Goal: Information Seeking & Learning: Learn about a topic

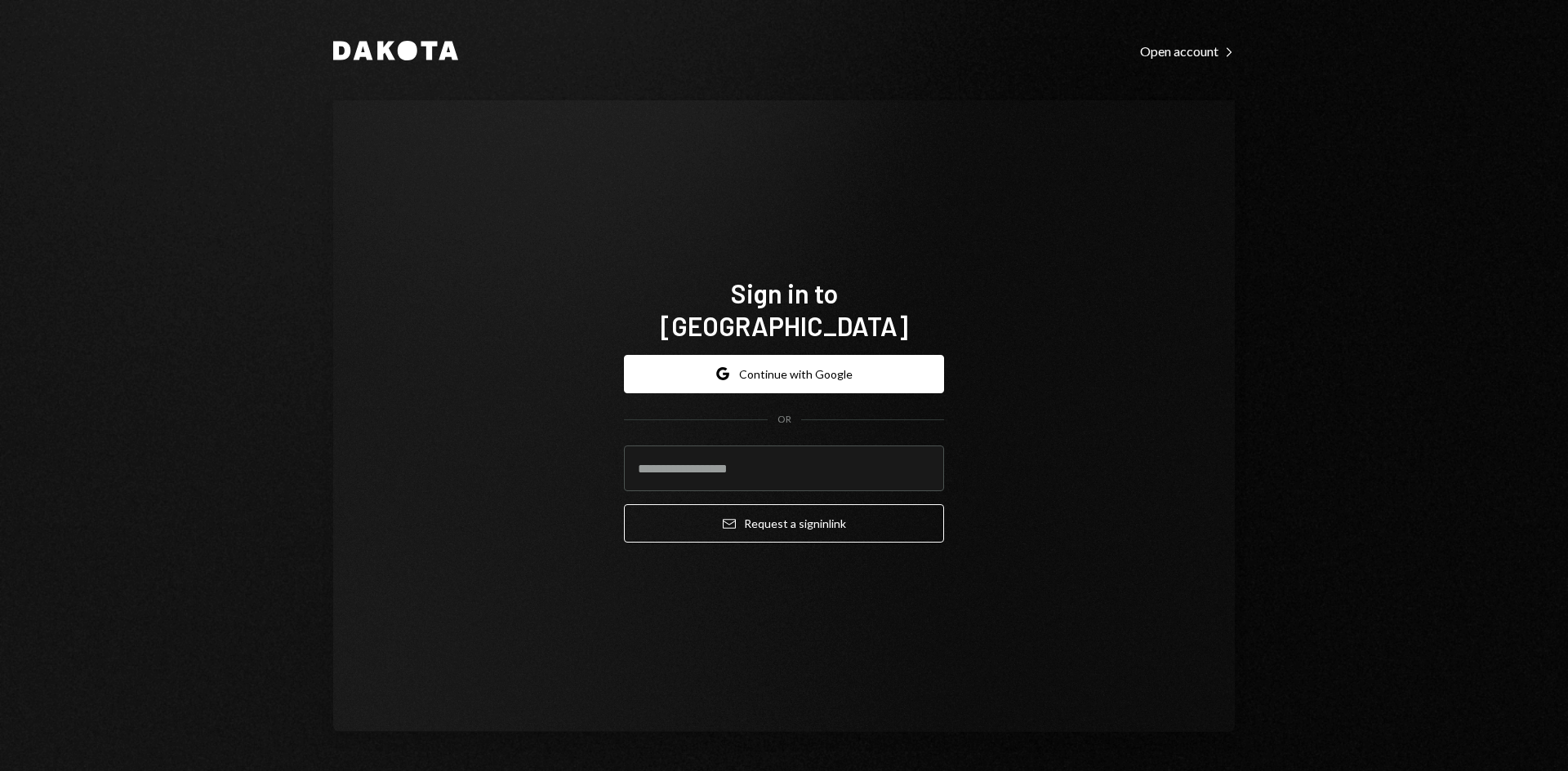
click at [1269, 46] on div "Dakota Open account Right Caret Sign in to [GEOGRAPHIC_DATA] Google Continue wi…" at bounding box center [784, 385] width 980 height 771
click at [1172, 56] on div "Open account Right Caret" at bounding box center [1188, 51] width 95 height 16
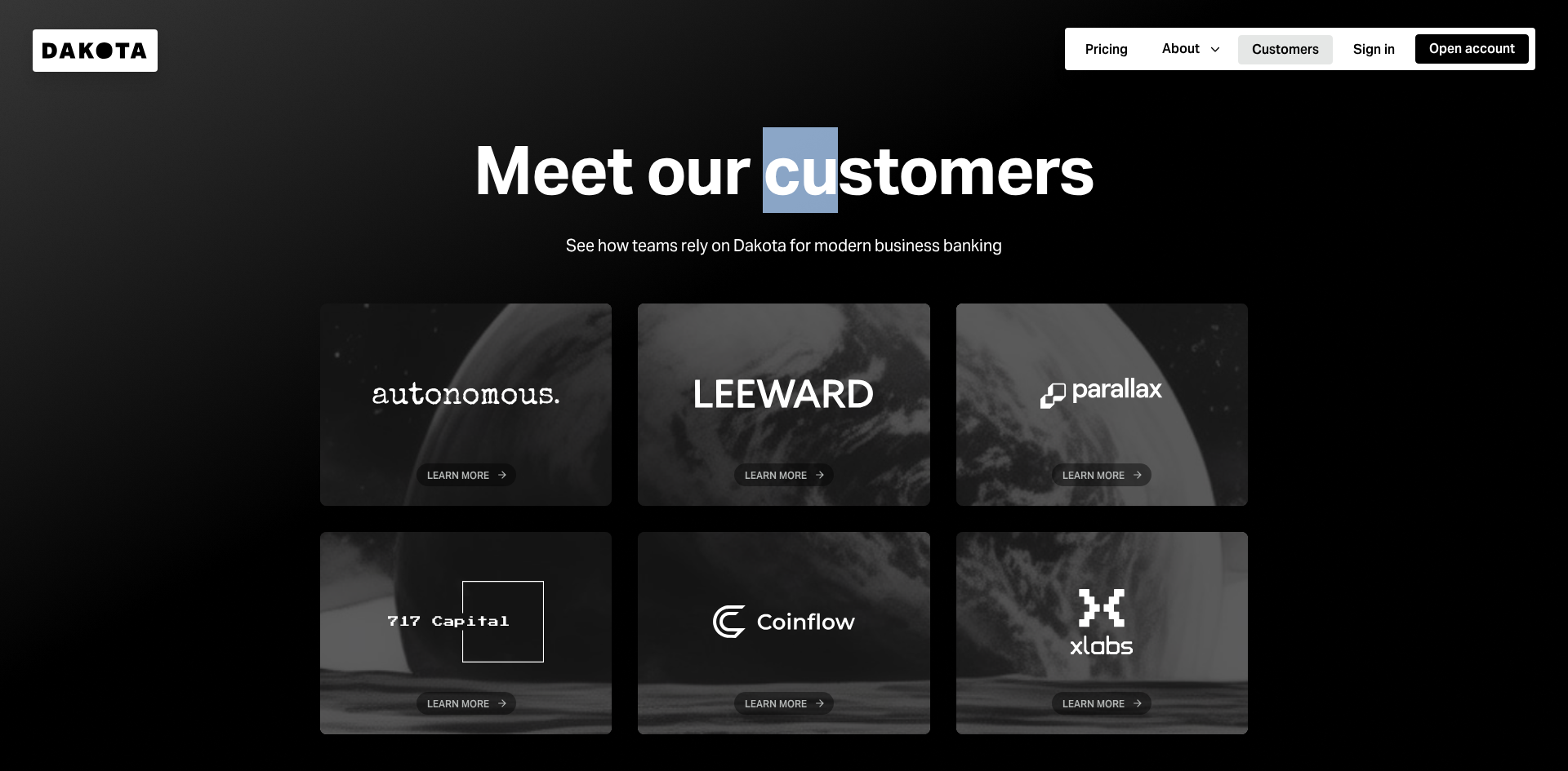
drag, startPoint x: 849, startPoint y: 182, endPoint x: 769, endPoint y: 175, distance: 80.3
click at [769, 177] on div "Meet our customers" at bounding box center [784, 170] width 620 height 73
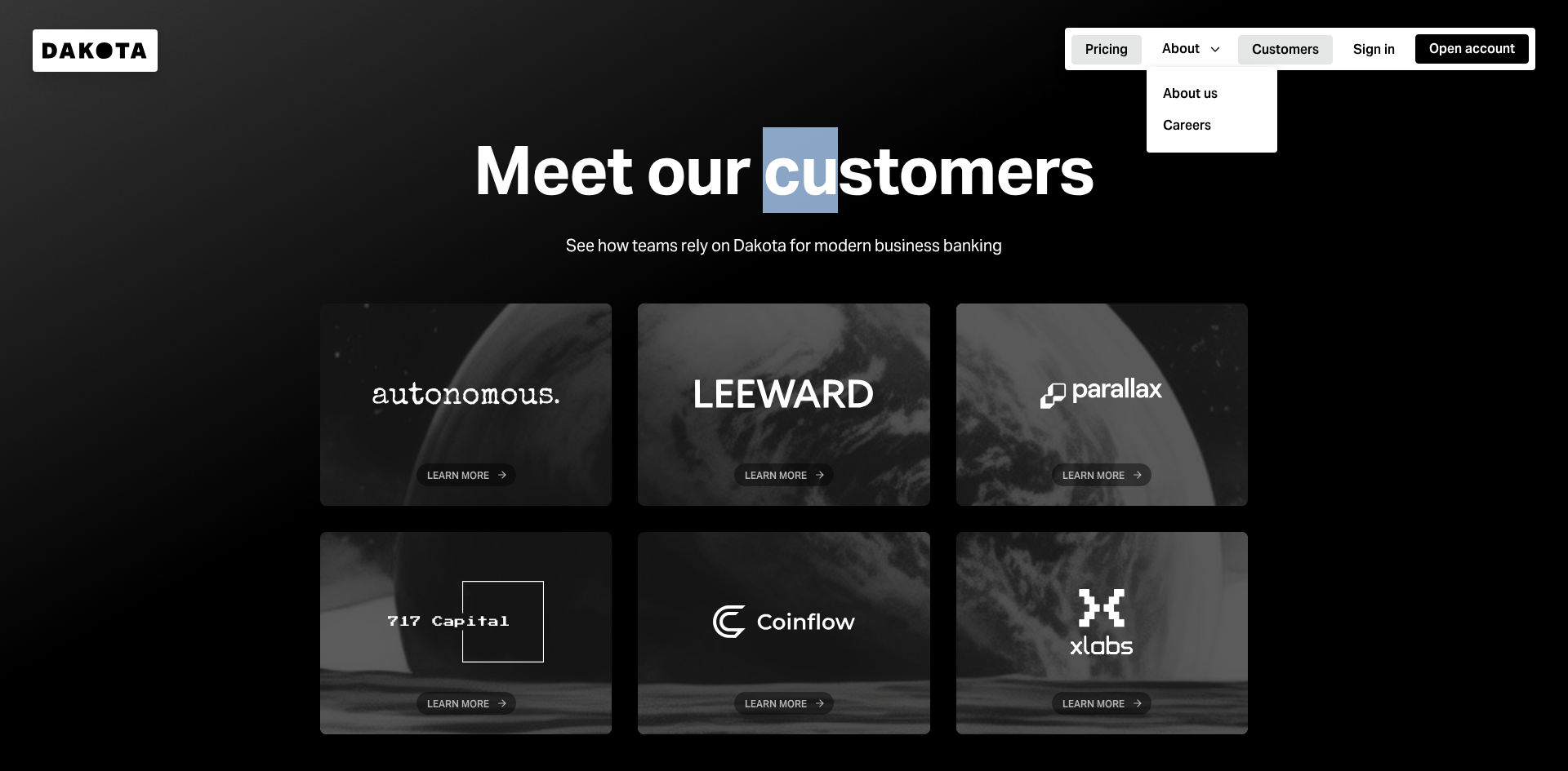
click at [1102, 57] on button "Pricing" at bounding box center [1107, 49] width 71 height 29
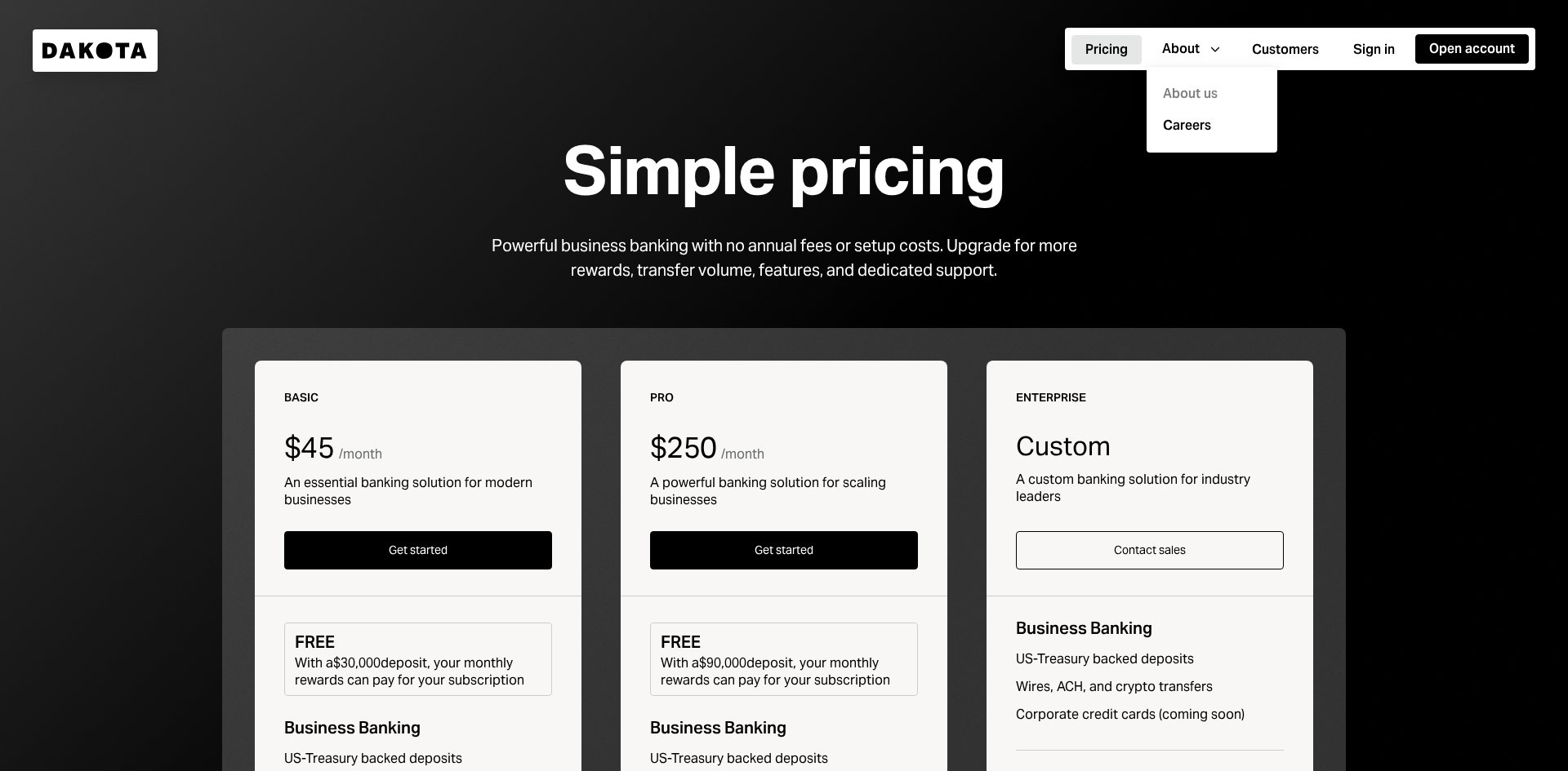
click at [1190, 97] on div "About us" at bounding box center [1212, 94] width 111 height 32
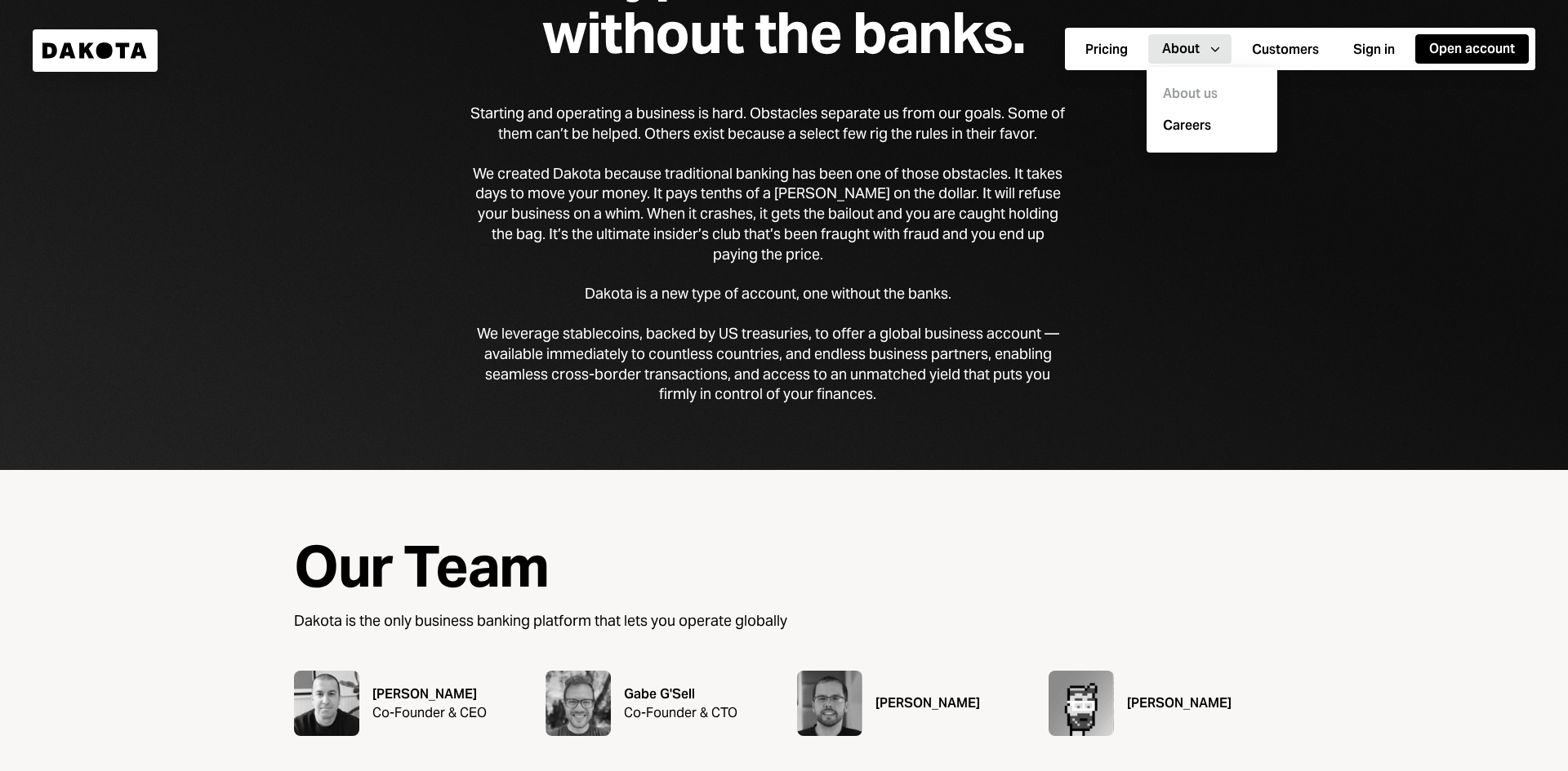
scroll to position [163, 0]
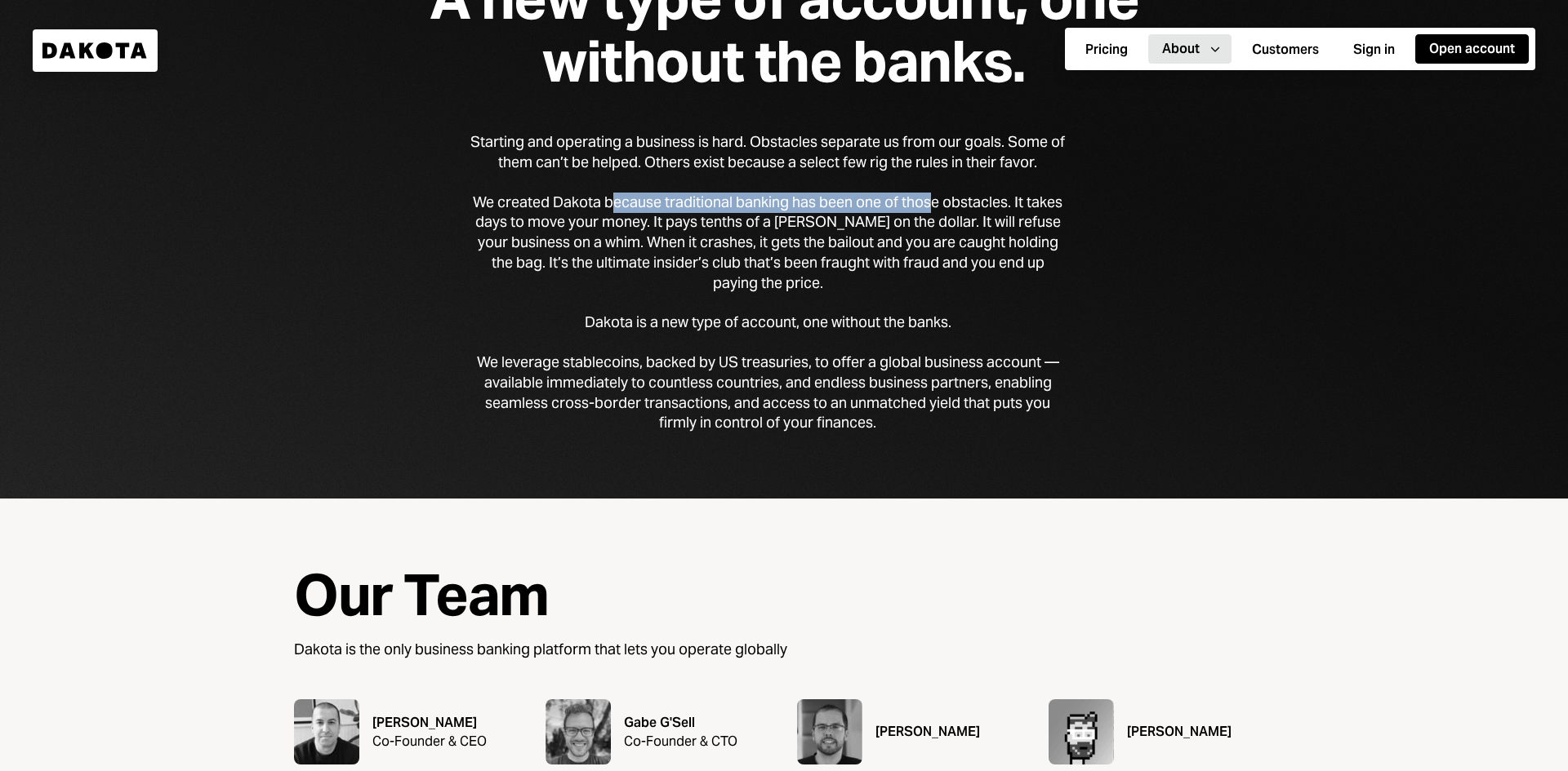
drag, startPoint x: 634, startPoint y: 204, endPoint x: 930, endPoint y: 203, distance: 296.0
click at [930, 203] on div "We created Dakota because traditional banking has been one of those obstacles. …" at bounding box center [767, 244] width 594 height 102
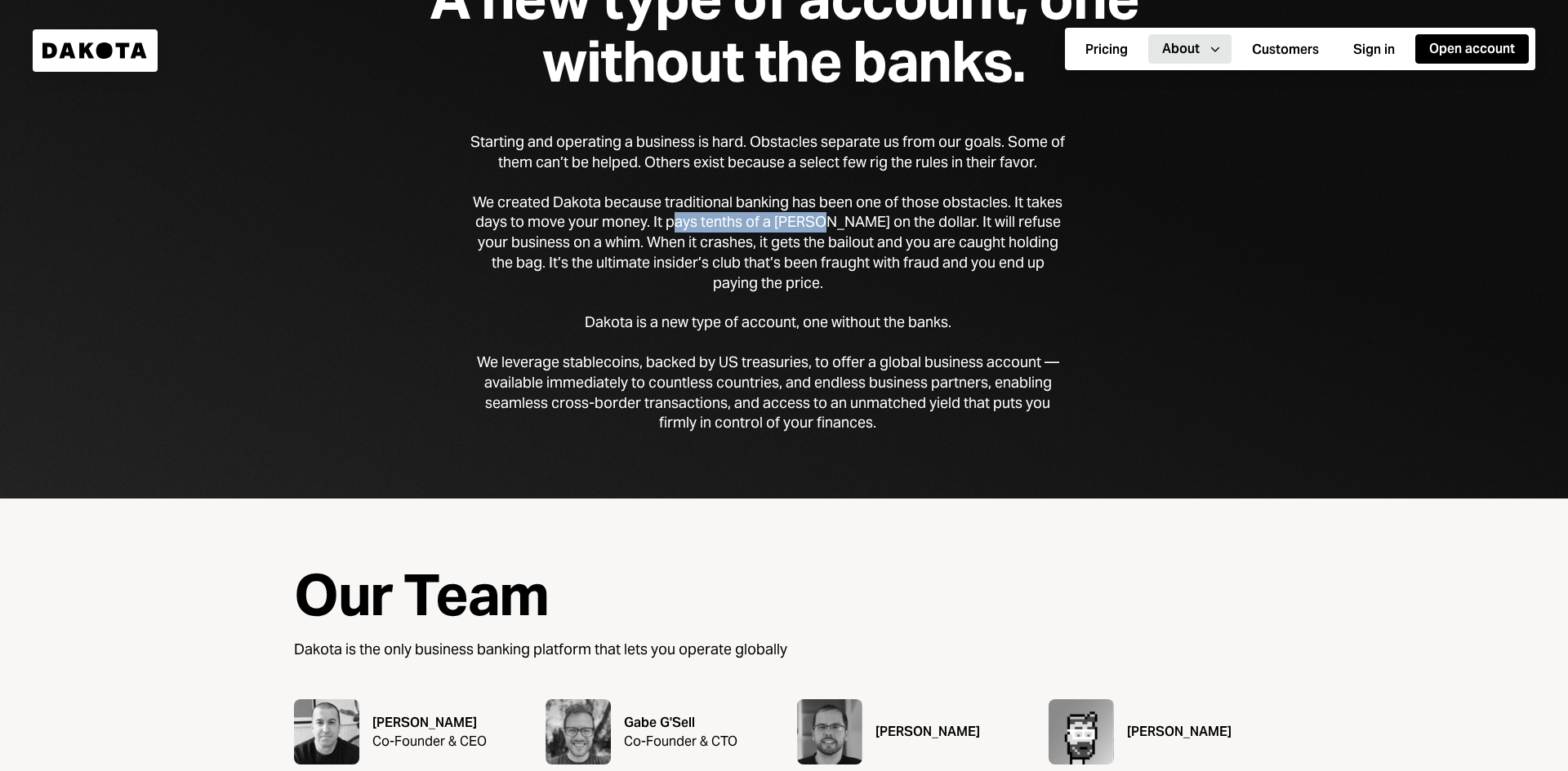
drag, startPoint x: 690, startPoint y: 232, endPoint x: 838, endPoint y: 221, distance: 148.4
click at [838, 221] on div "We created Dakota because traditional banking has been one of those obstacles. …" at bounding box center [767, 244] width 594 height 102
drag, startPoint x: 679, startPoint y: 249, endPoint x: 733, endPoint y: 241, distance: 54.6
click at [733, 241] on div "We created Dakota because traditional banking has been one of those obstacles. …" at bounding box center [767, 244] width 594 height 102
drag, startPoint x: 631, startPoint y: 241, endPoint x: 882, endPoint y: 245, distance: 251.0
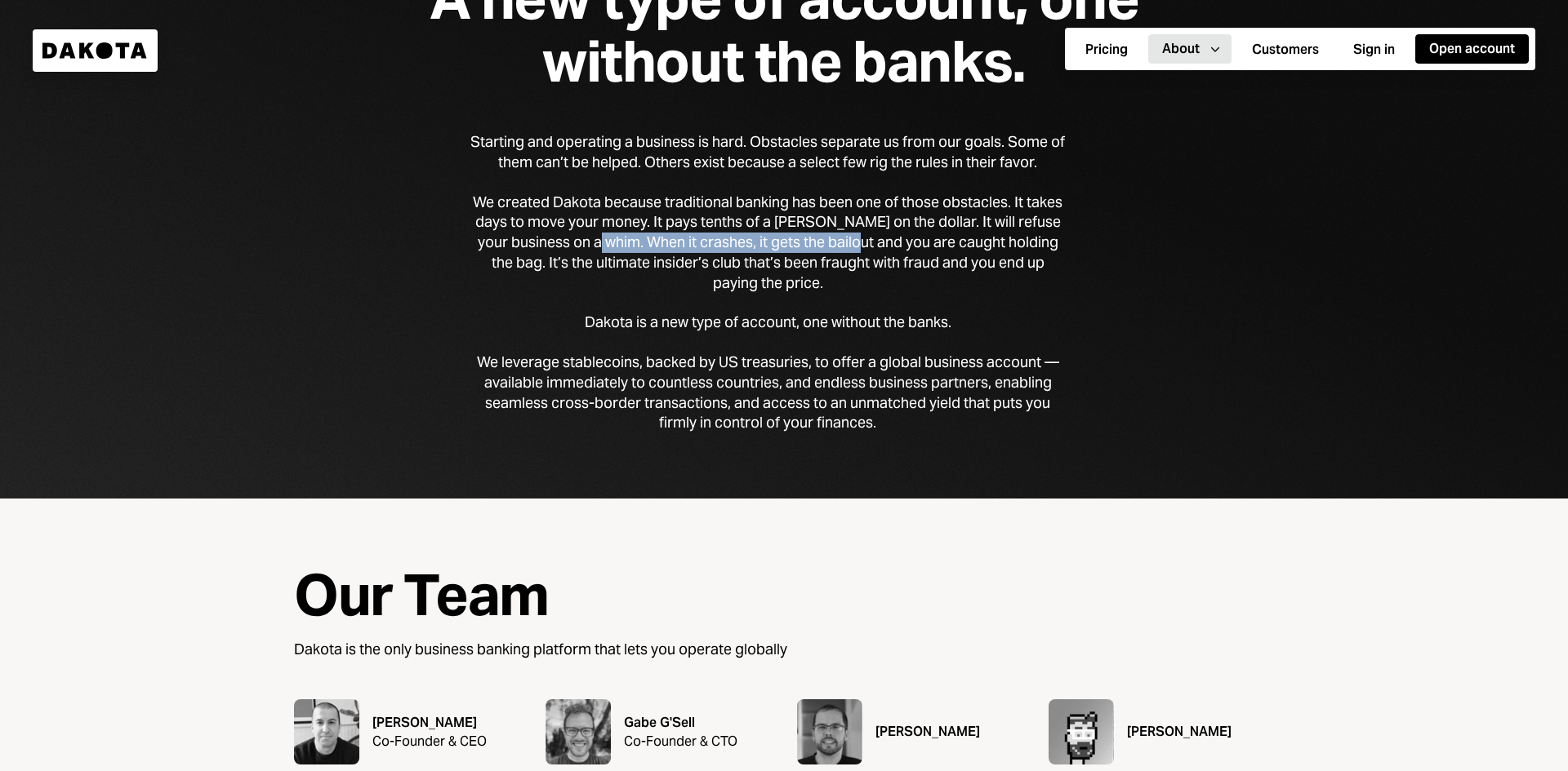
click at [882, 245] on div "We created Dakota because traditional banking has been one of those obstacles. …" at bounding box center [767, 244] width 594 height 102
drag, startPoint x: 620, startPoint y: 266, endPoint x: 765, endPoint y: 258, distance: 145.2
click at [765, 258] on div "We created Dakota because traditional banking has been one of those obstacles. …" at bounding box center [767, 244] width 594 height 102
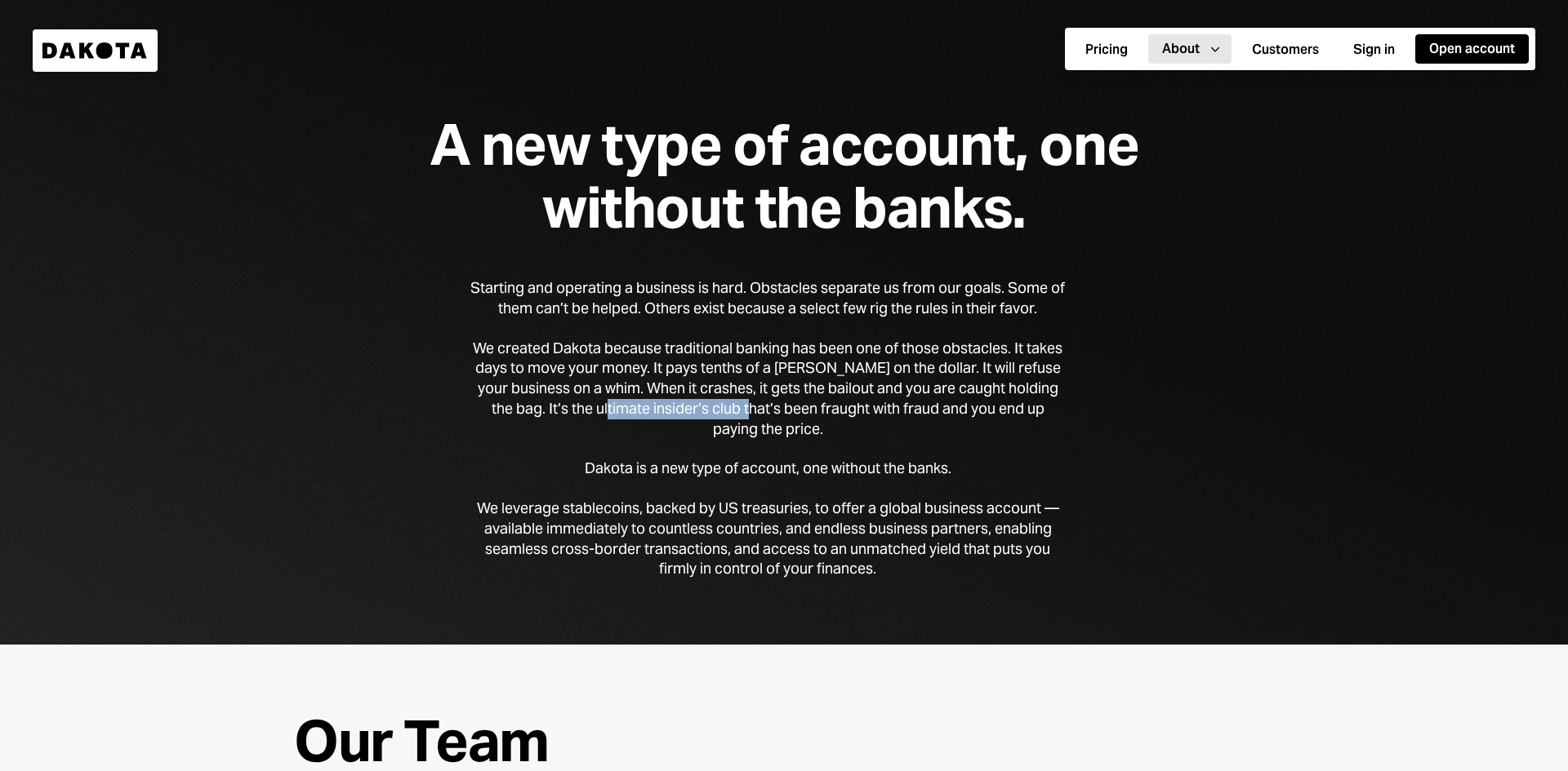
scroll to position [0, 0]
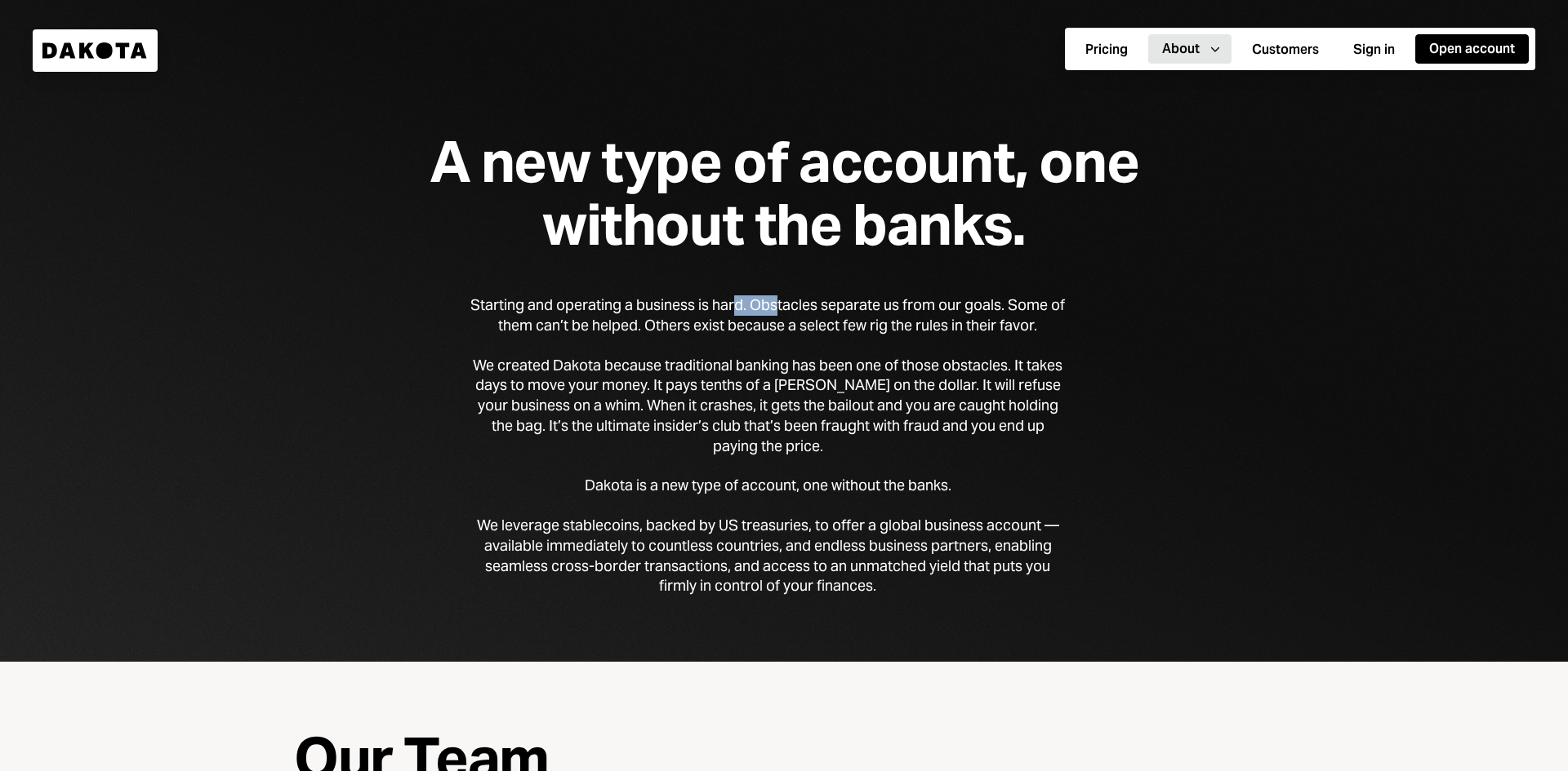
drag, startPoint x: 778, startPoint y: 313, endPoint x: 717, endPoint y: 314, distance: 61.0
click at [719, 314] on div "Starting and operating a business is hard. Obstacles separate us from our goals…" at bounding box center [767, 315] width 594 height 40
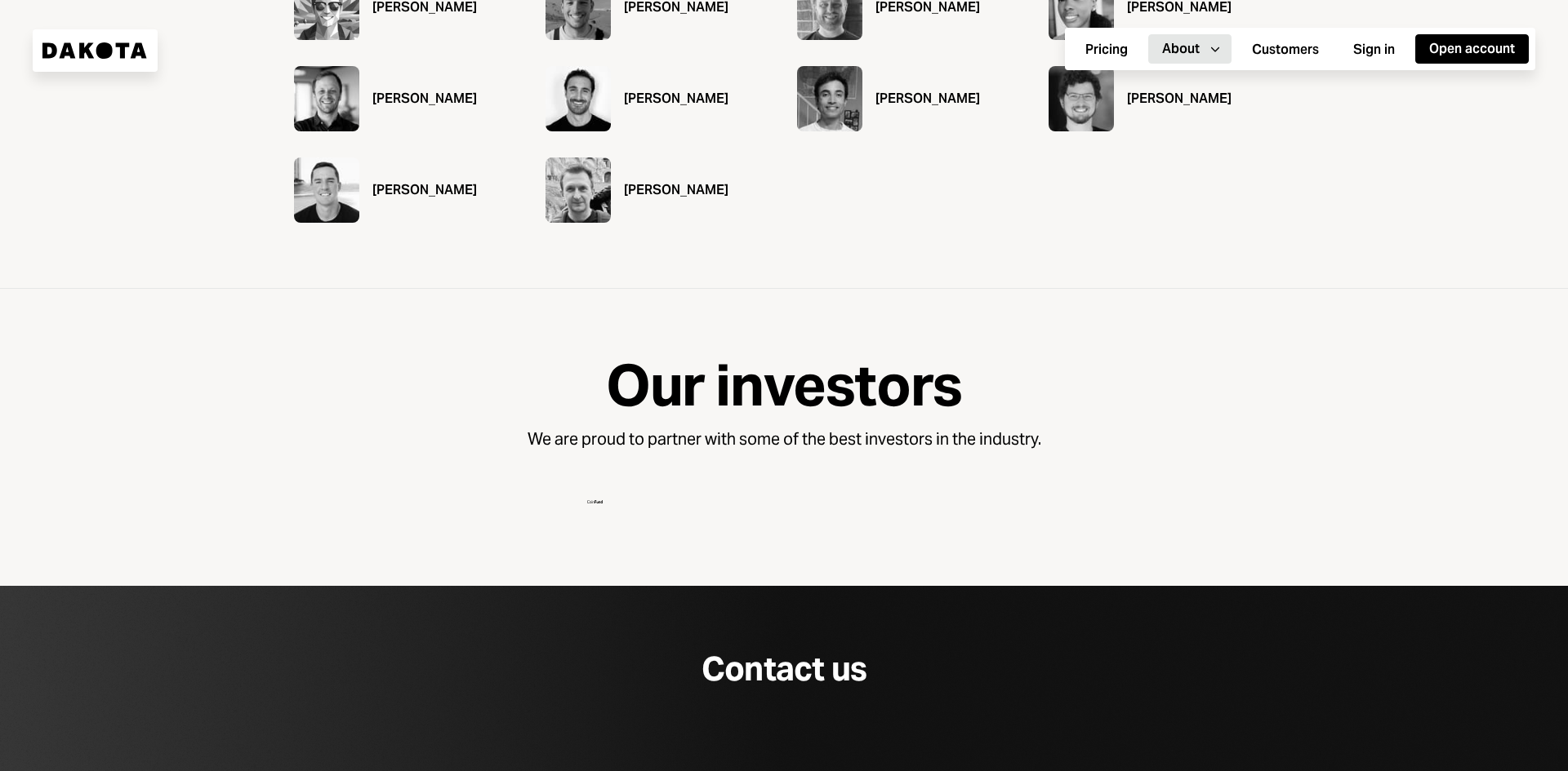
scroll to position [1445, 0]
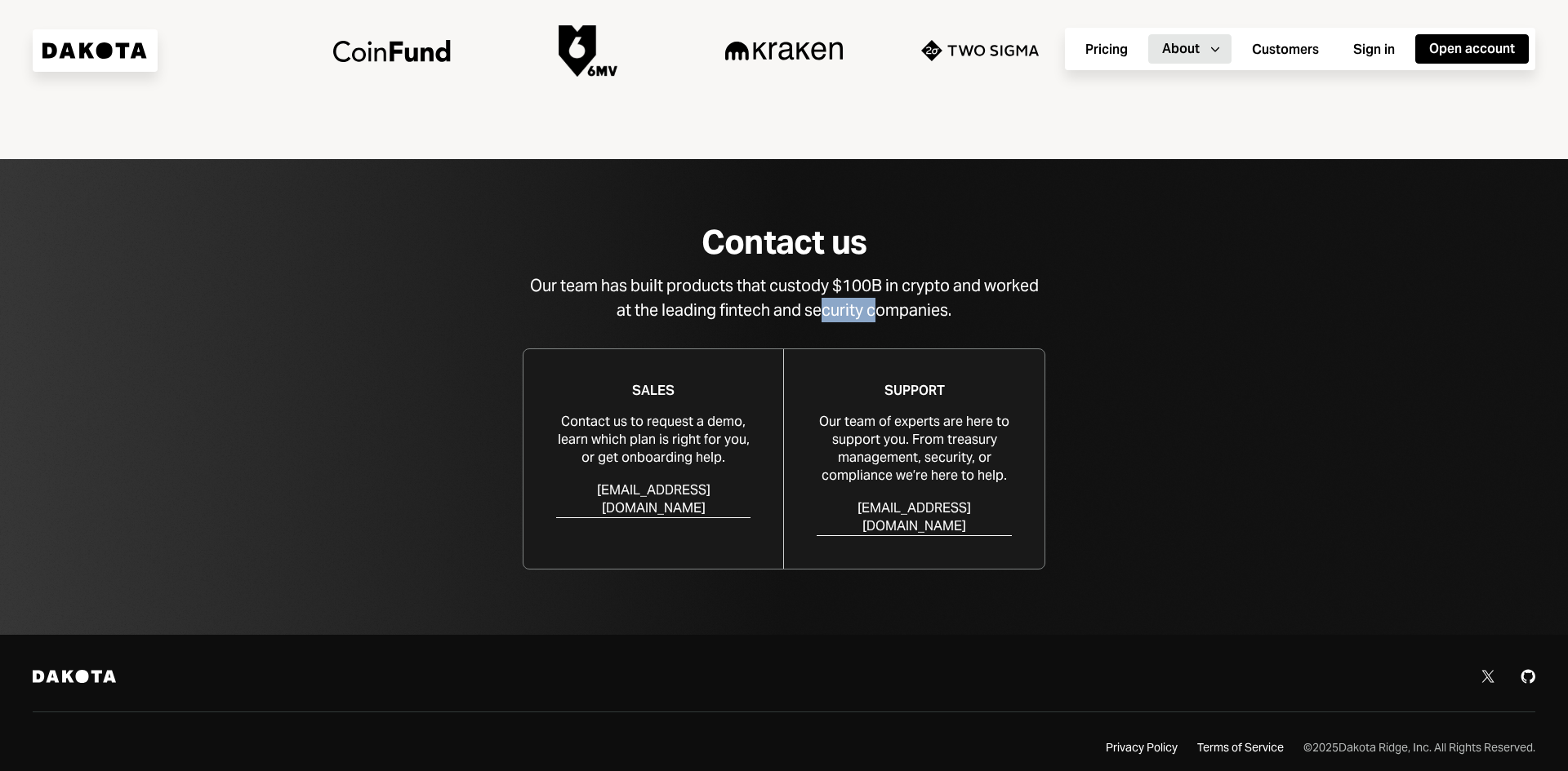
drag, startPoint x: 839, startPoint y: 310, endPoint x: 825, endPoint y: 310, distance: 14.0
click at [825, 310] on div "Our team has built products that custody $100B in crypto and worked at the lead…" at bounding box center [784, 298] width 523 height 49
drag, startPoint x: 671, startPoint y: 294, endPoint x: 880, endPoint y: 302, distance: 209.2
click at [877, 294] on div "Our team has built products that custody $100B in crypto and worked at the lead…" at bounding box center [784, 298] width 523 height 49
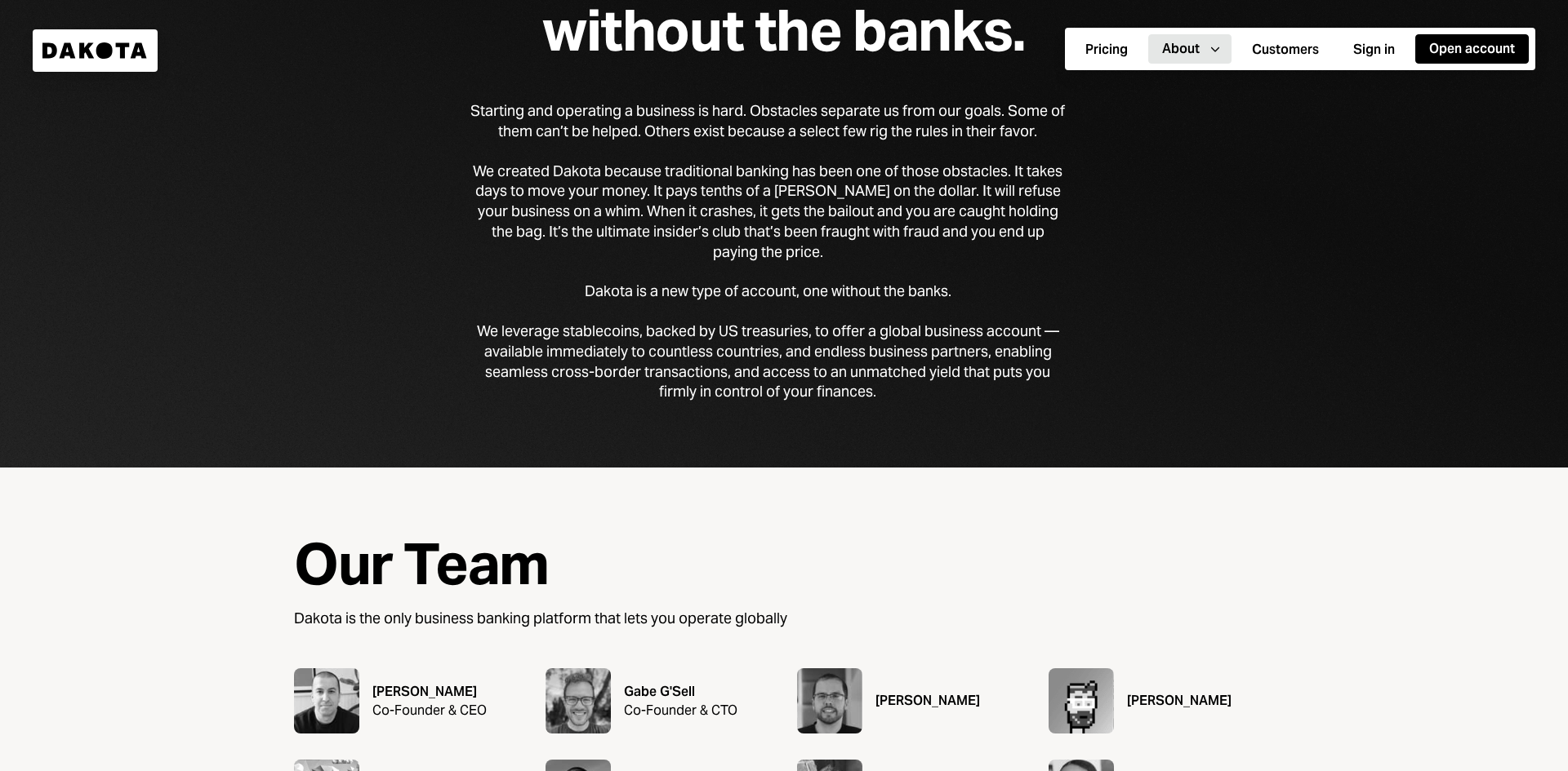
scroll to position [0, 0]
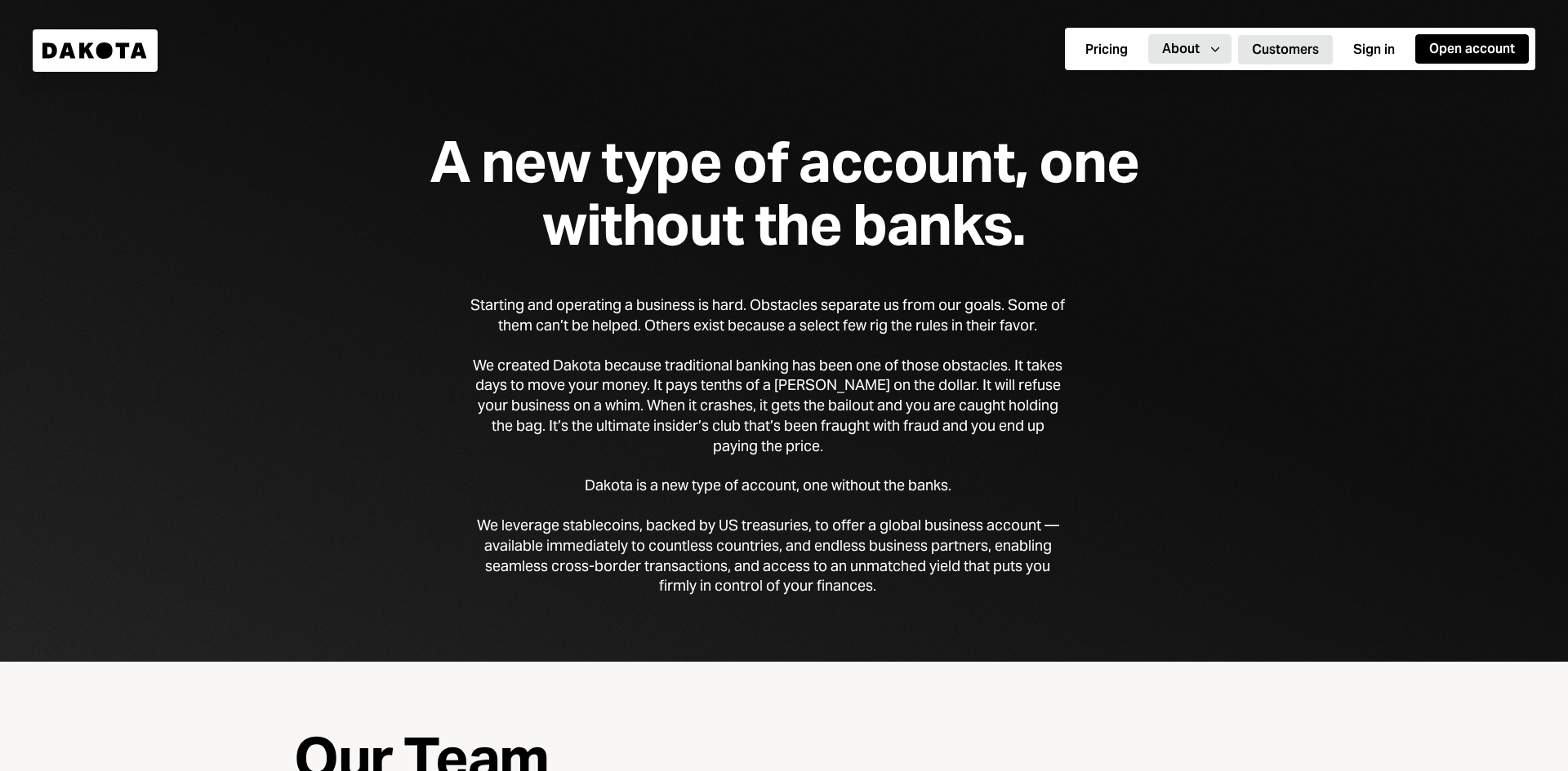
click at [1275, 52] on button "Customers" at bounding box center [1285, 49] width 95 height 29
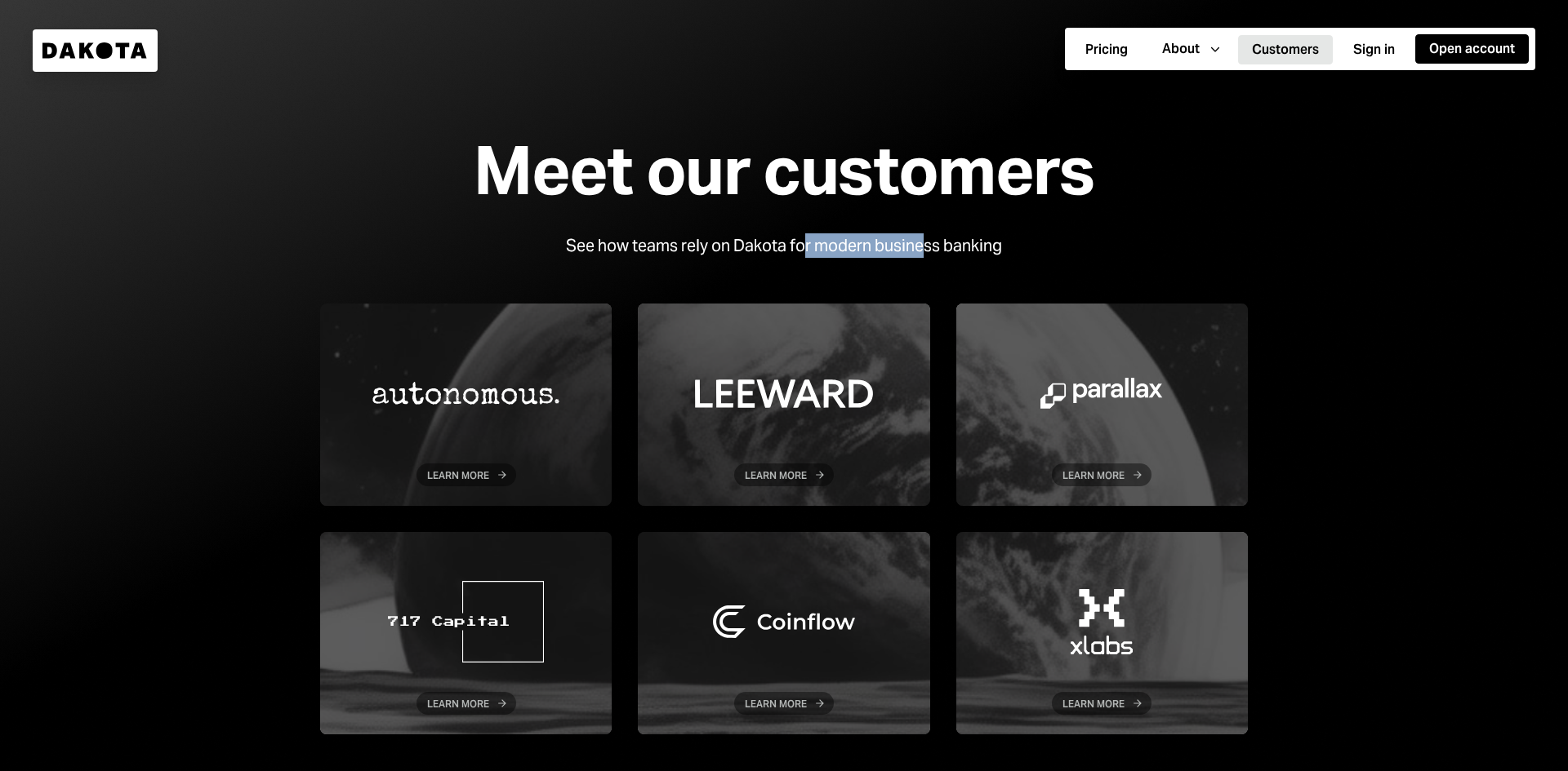
drag, startPoint x: 807, startPoint y: 246, endPoint x: 929, endPoint y: 248, distance: 122.0
click at [929, 248] on div "See how teams rely on Dakota for modern business banking" at bounding box center [784, 246] width 436 height 24
drag, startPoint x: 962, startPoint y: 247, endPoint x: 606, endPoint y: 249, distance: 356.0
click at [606, 249] on div "See how teams rely on Dakota for modern business banking" at bounding box center [784, 246] width 436 height 24
drag, startPoint x: 587, startPoint y: 246, endPoint x: 962, endPoint y: 250, distance: 375.0
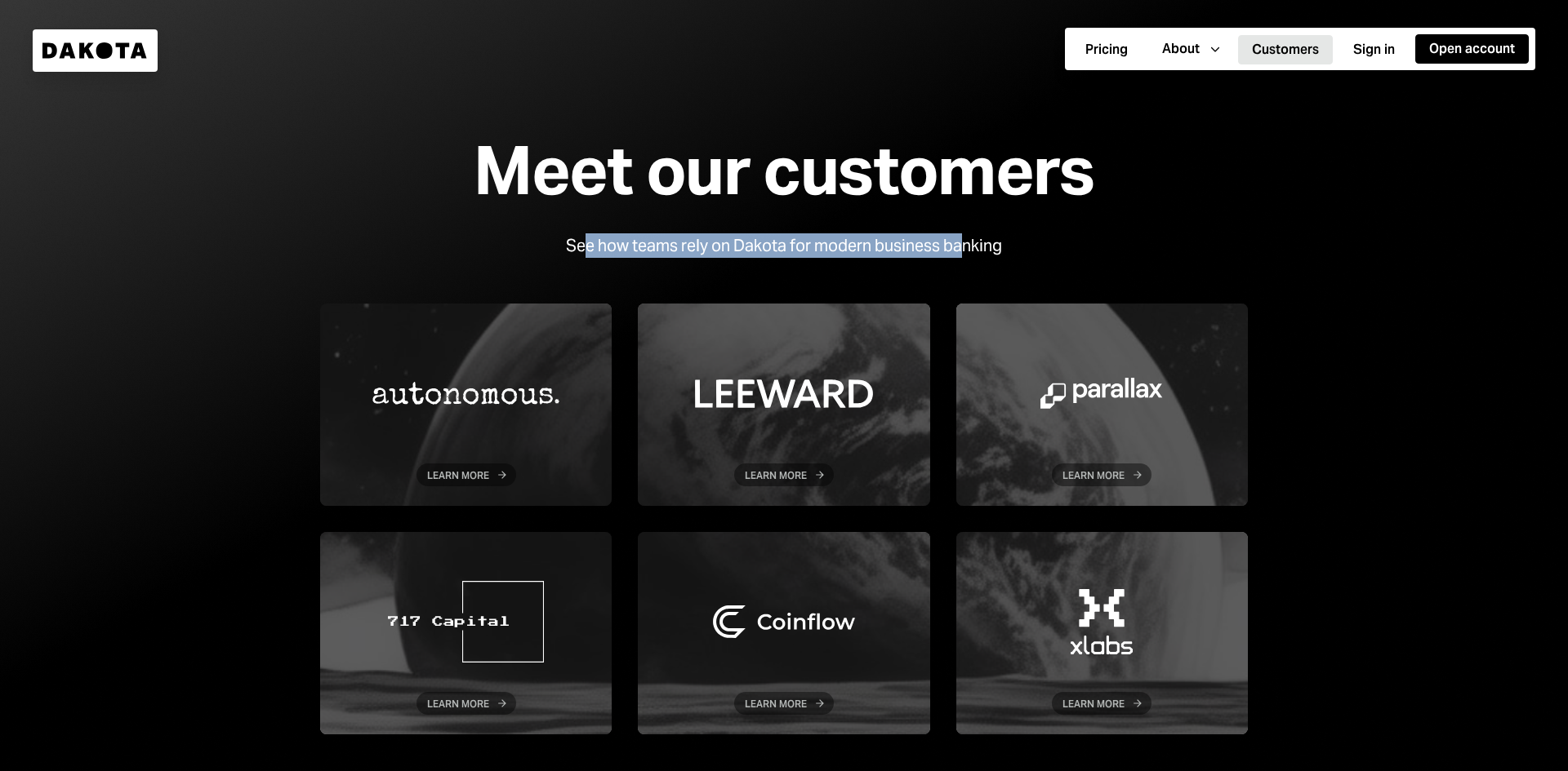
click at [962, 250] on div "See how teams rely on Dakota for modern business banking" at bounding box center [784, 246] width 436 height 24
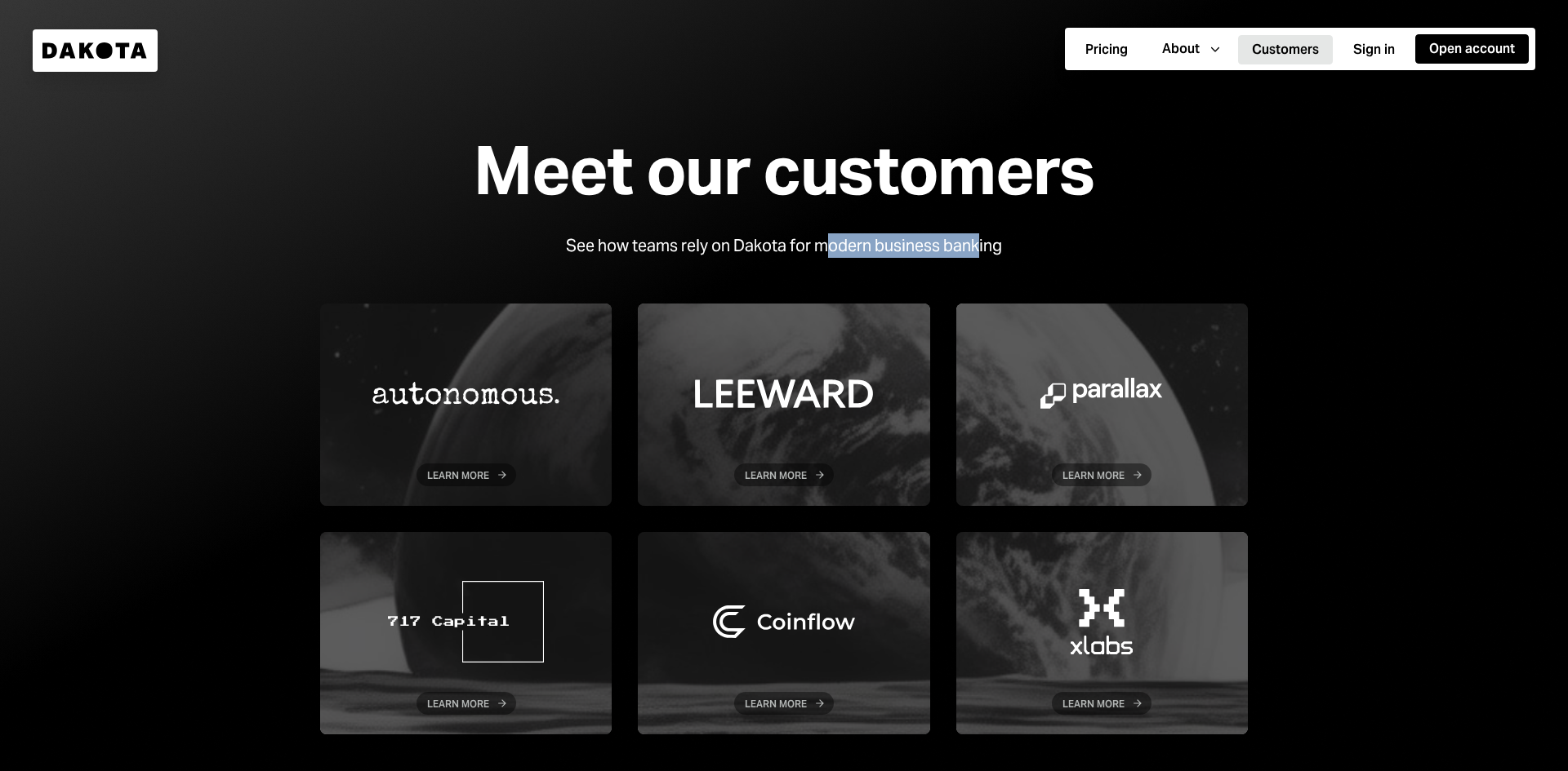
drag, startPoint x: 983, startPoint y: 249, endPoint x: 825, endPoint y: 246, distance: 158.0
click at [825, 246] on div "See how teams rely on Dakota for modern business banking" at bounding box center [784, 246] width 436 height 24
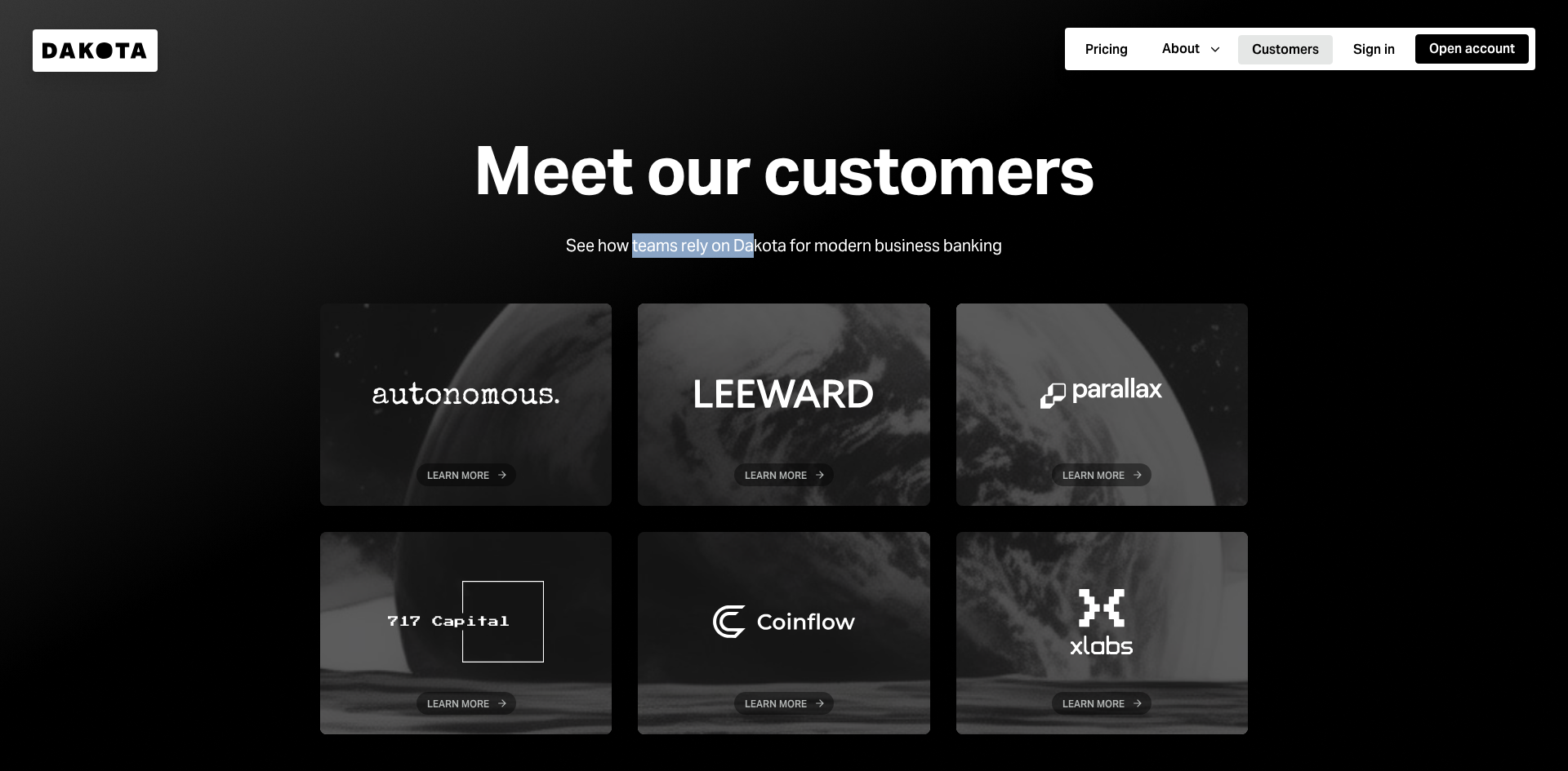
drag, startPoint x: 753, startPoint y: 246, endPoint x: 632, endPoint y: 250, distance: 121.1
click at [632, 250] on div "See how teams rely on Dakota for modern business banking" at bounding box center [784, 246] width 436 height 24
drag, startPoint x: 614, startPoint y: 249, endPoint x: 791, endPoint y: 249, distance: 177.0
click at [791, 249] on div "See how teams rely on Dakota for modern business banking" at bounding box center [784, 246] width 436 height 24
drag, startPoint x: 814, startPoint y: 245, endPoint x: 947, endPoint y: 251, distance: 133.1
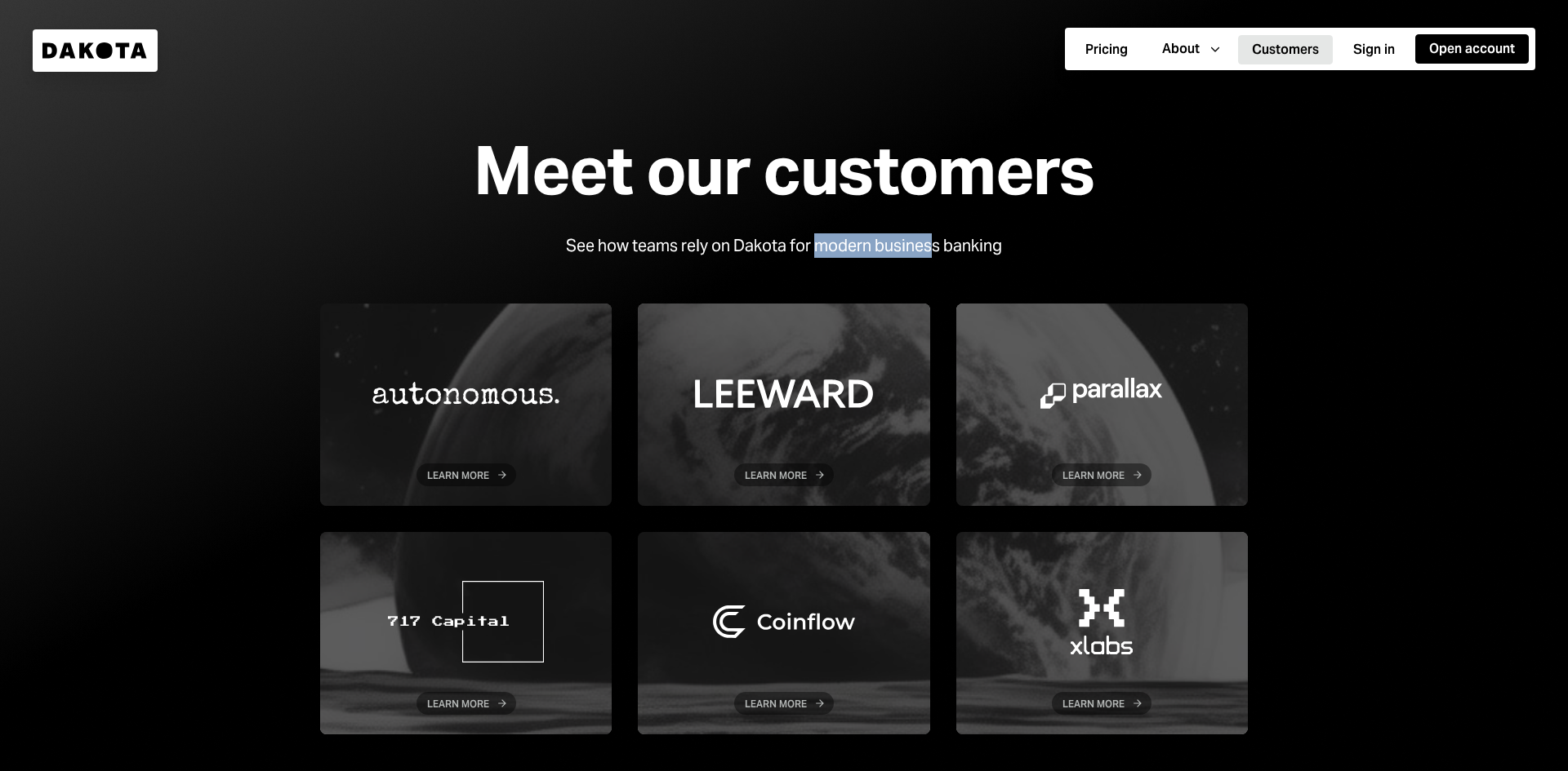
click at [934, 251] on div "See how teams rely on Dakota for modern business banking" at bounding box center [784, 246] width 436 height 24
drag, startPoint x: 971, startPoint y: 251, endPoint x: 761, endPoint y: 252, distance: 210.0
click at [761, 252] on div "See how teams rely on Dakota for modern business banking" at bounding box center [784, 246] width 436 height 24
drag, startPoint x: 743, startPoint y: 244, endPoint x: 613, endPoint y: 242, distance: 130.0
click at [613, 242] on div "See how teams rely on Dakota for modern business banking" at bounding box center [784, 246] width 436 height 24
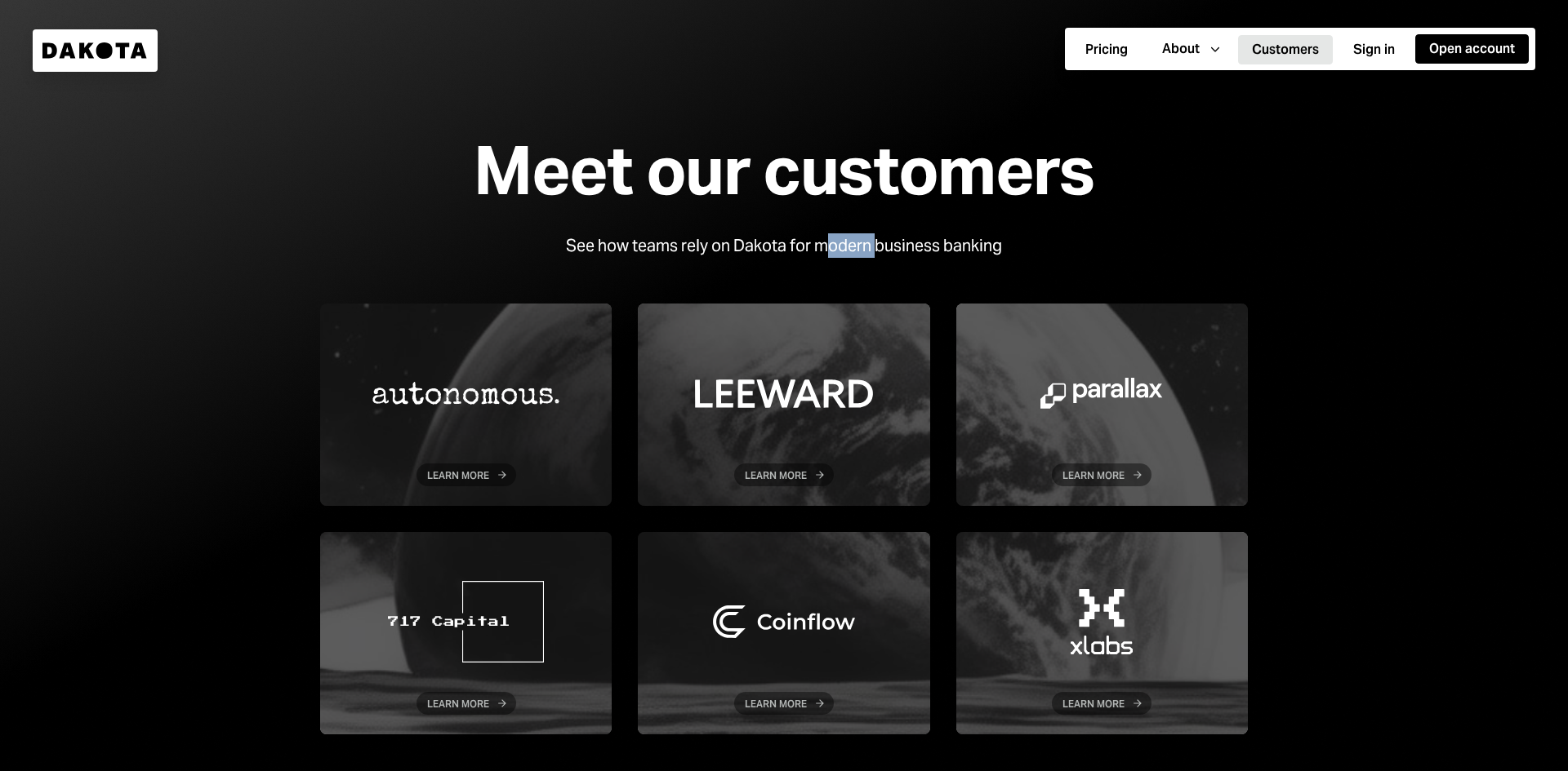
drag, startPoint x: 878, startPoint y: 247, endPoint x: 813, endPoint y: 249, distance: 65.0
click at [826, 249] on div "See how teams rely on Dakota for modern business banking" at bounding box center [784, 246] width 436 height 24
drag, startPoint x: 612, startPoint y: 244, endPoint x: 800, endPoint y: 243, distance: 188.0
click at [800, 243] on div "See how teams rely on Dakota for modern business banking" at bounding box center [784, 246] width 436 height 24
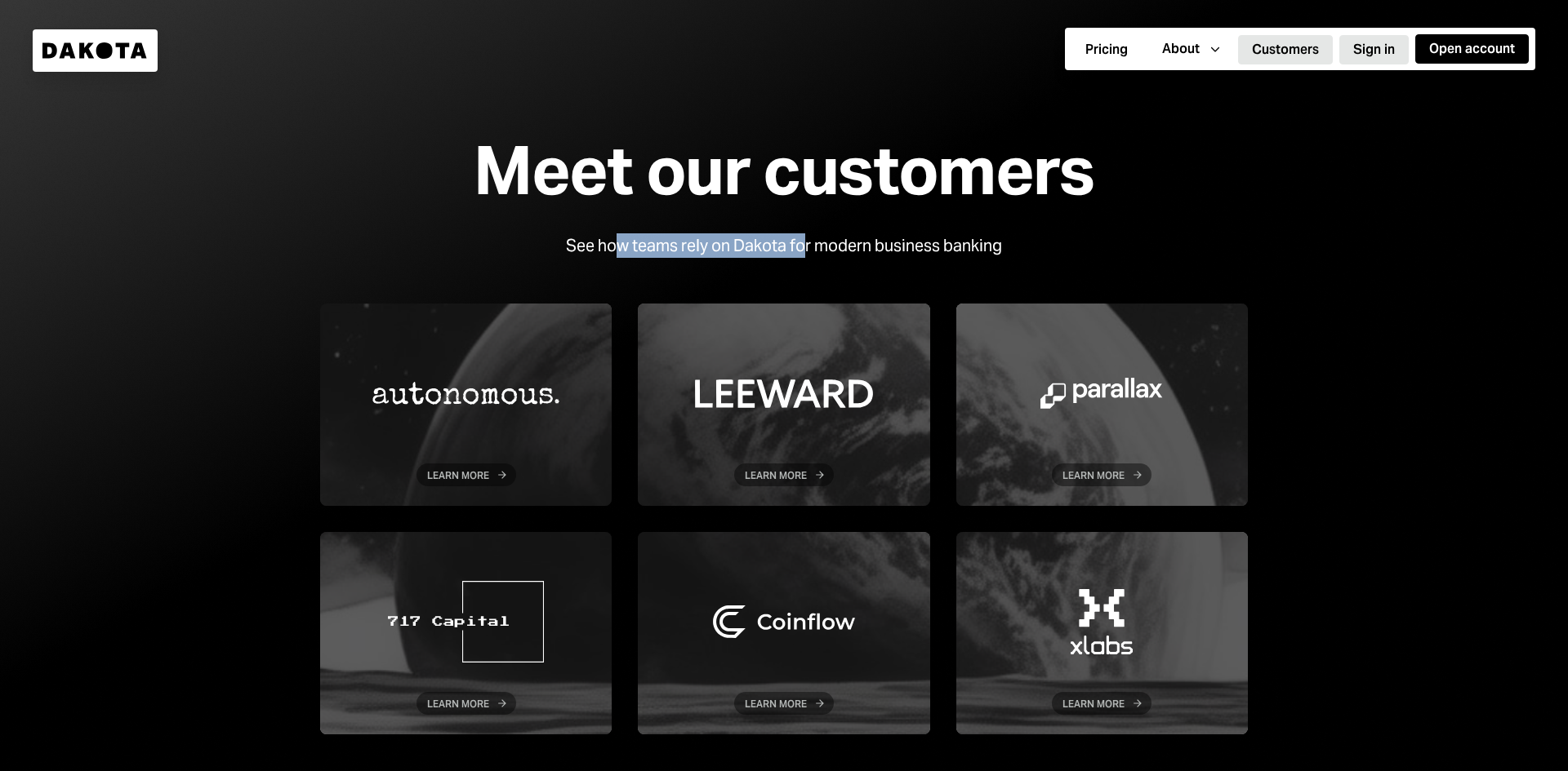
click at [1381, 45] on button "Sign in" at bounding box center [1374, 49] width 70 height 29
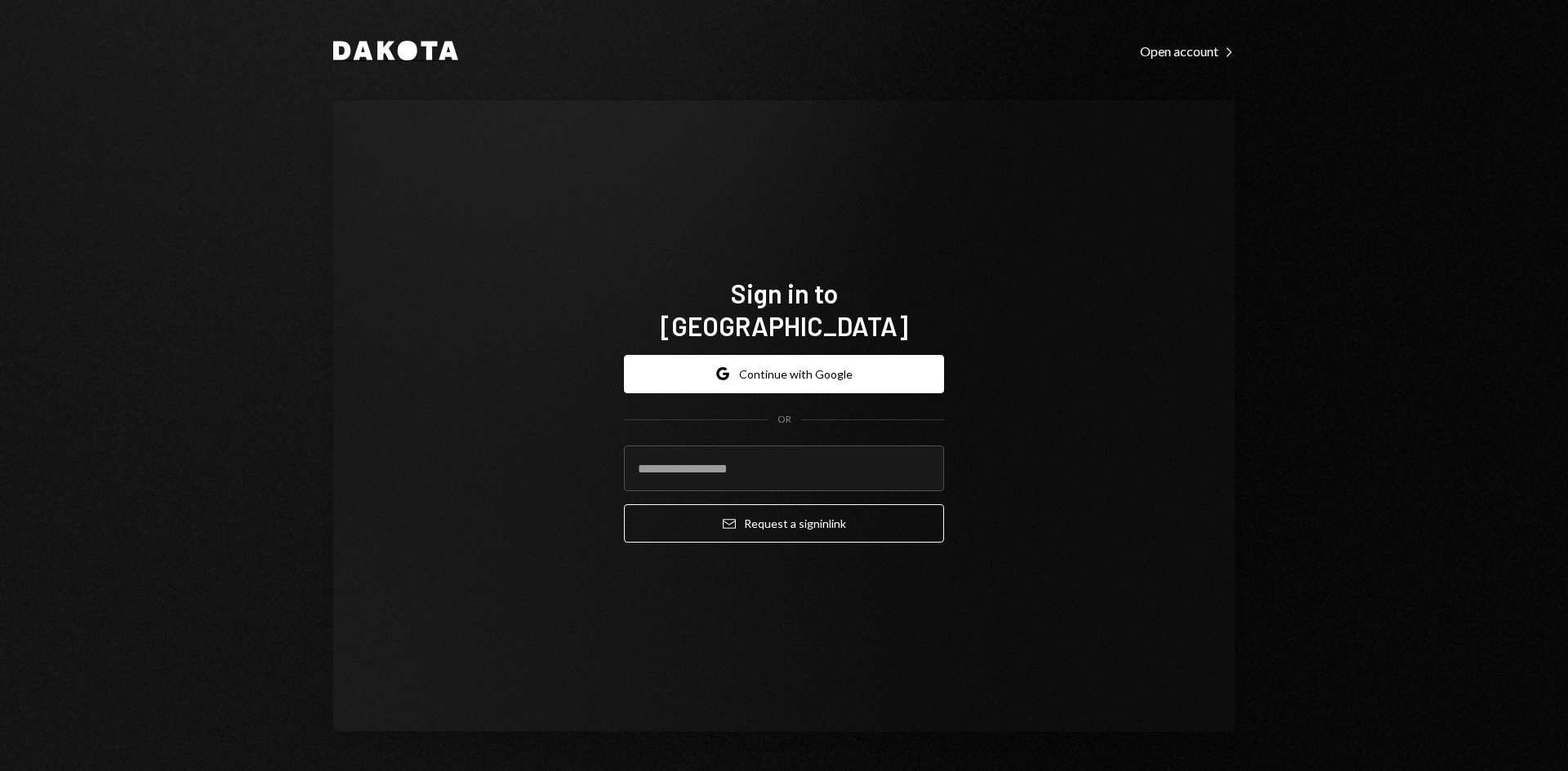
click at [409, 58] on icon at bounding box center [407, 50] width 20 height 20
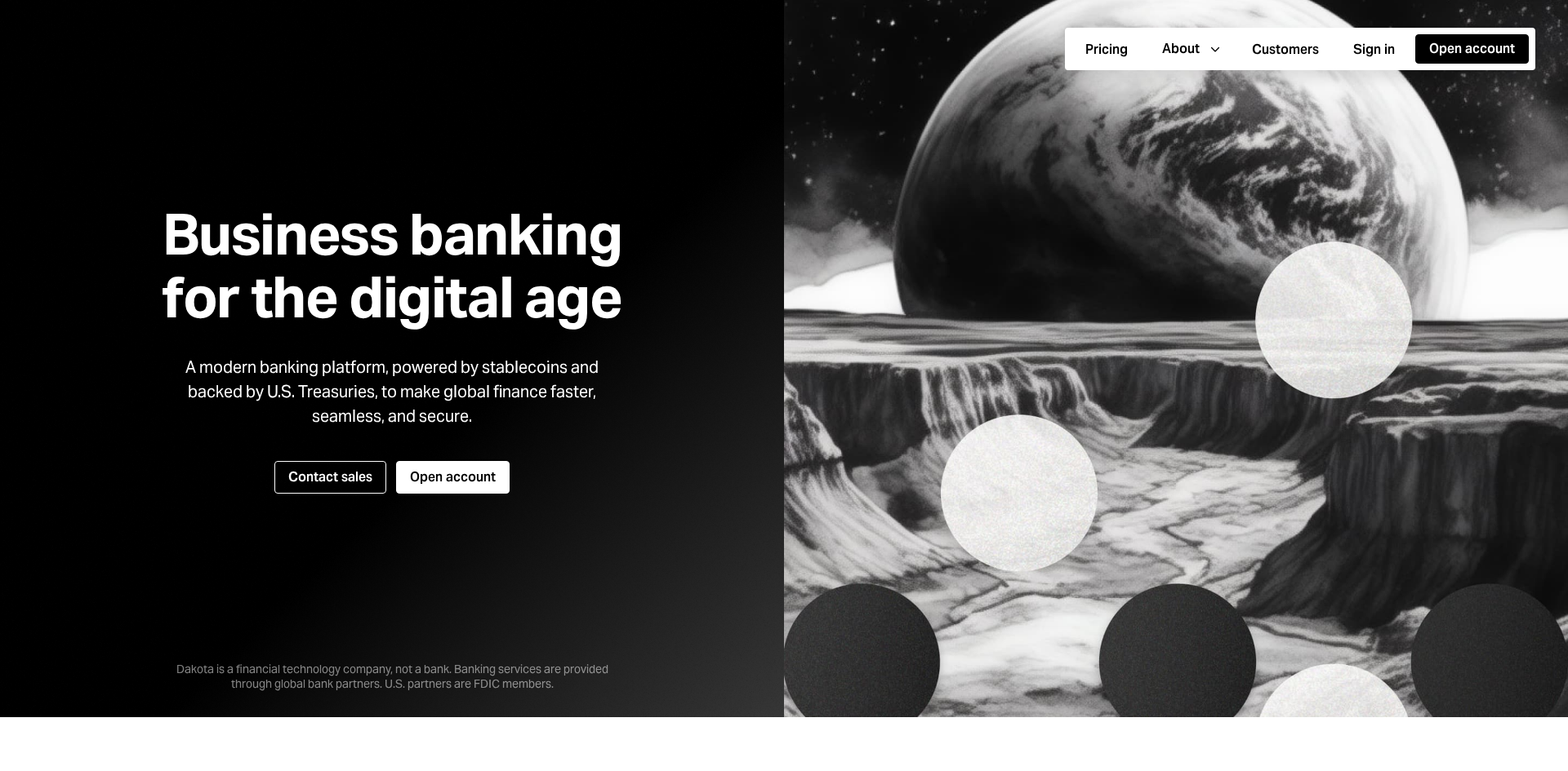
scroll to position [82, 0]
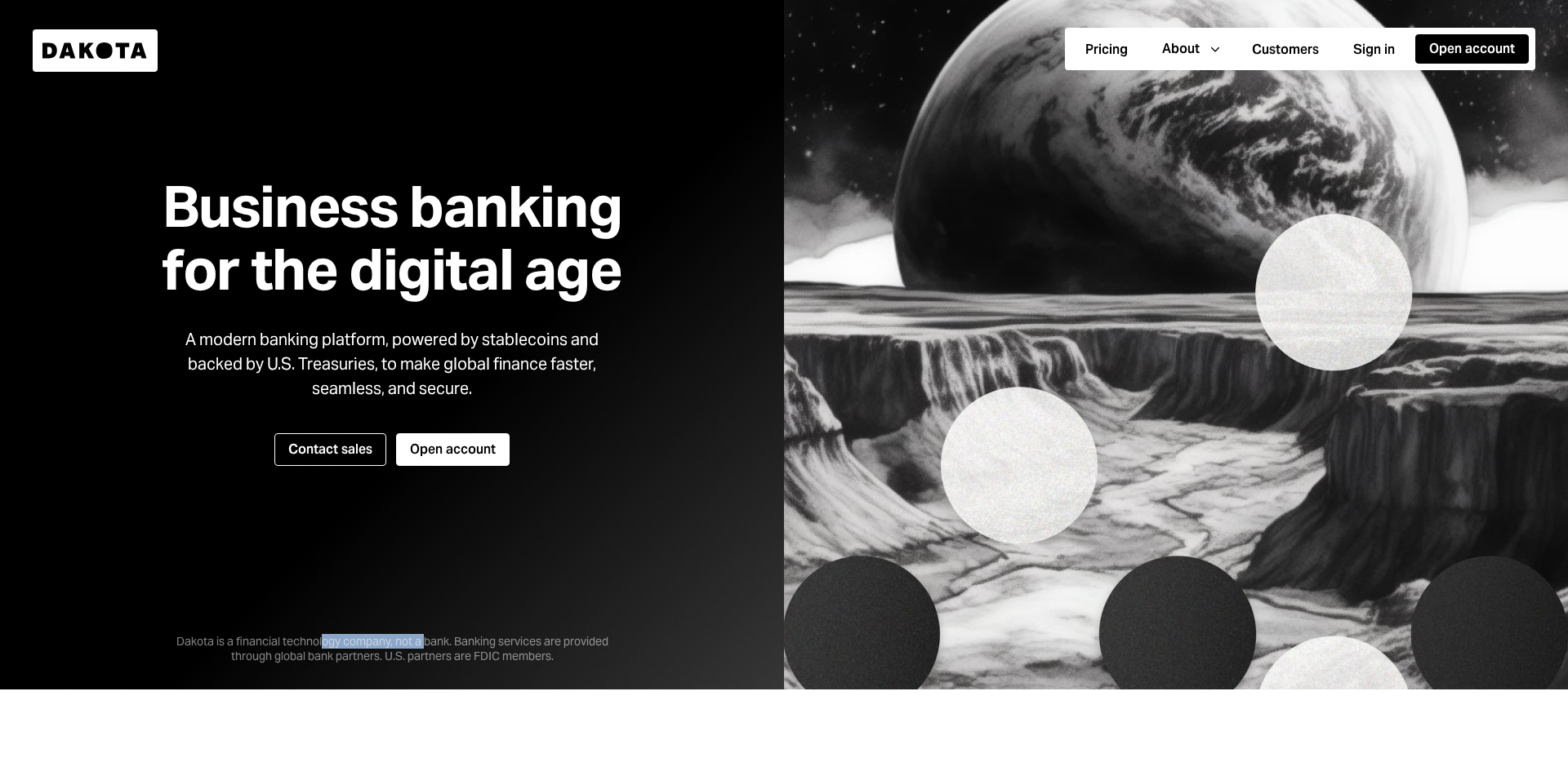
drag, startPoint x: 317, startPoint y: 637, endPoint x: 426, endPoint y: 639, distance: 109.0
click at [426, 639] on div "Dakota is a financial technology company, not a bank. Banking services are prov…" at bounding box center [392, 635] width 490 height 56
drag, startPoint x: 488, startPoint y: 640, endPoint x: 313, endPoint y: 658, distance: 175.9
click at [313, 658] on div "Dakota is a financial technology company, not a bank. Banking services are prov…" at bounding box center [392, 635] width 490 height 56
drag, startPoint x: 348, startPoint y: 654, endPoint x: 331, endPoint y: 654, distance: 17.0
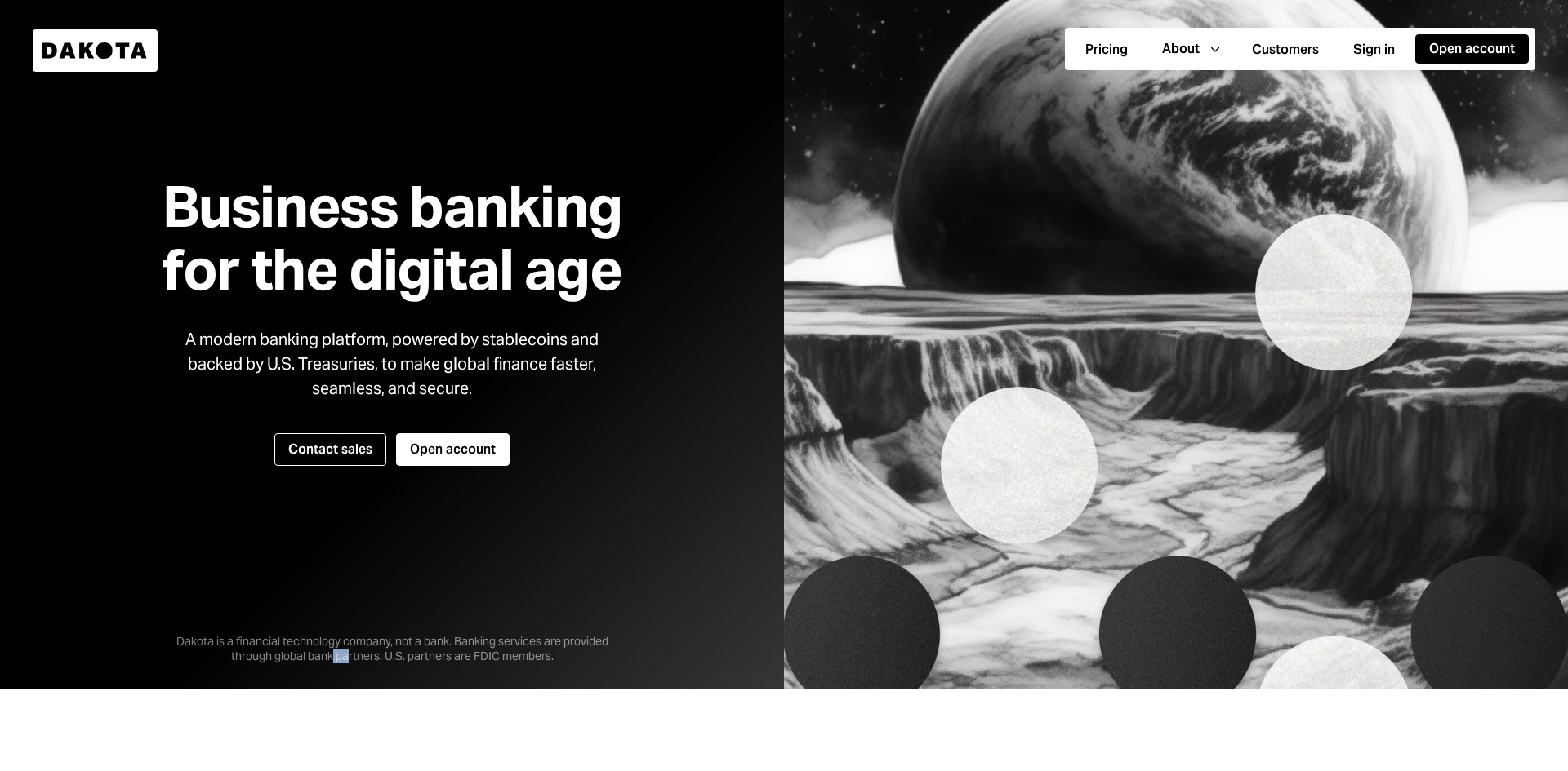
click at [331, 654] on div "Dakota is a financial technology company, not a bank. Banking services are prov…" at bounding box center [392, 635] width 490 height 56
drag, startPoint x: 411, startPoint y: 658, endPoint x: 500, endPoint y: 659, distance: 89.0
click at [500, 659] on div "Dakota is a financial technology company, not a bank. Banking services are prov…" at bounding box center [392, 635] width 490 height 56
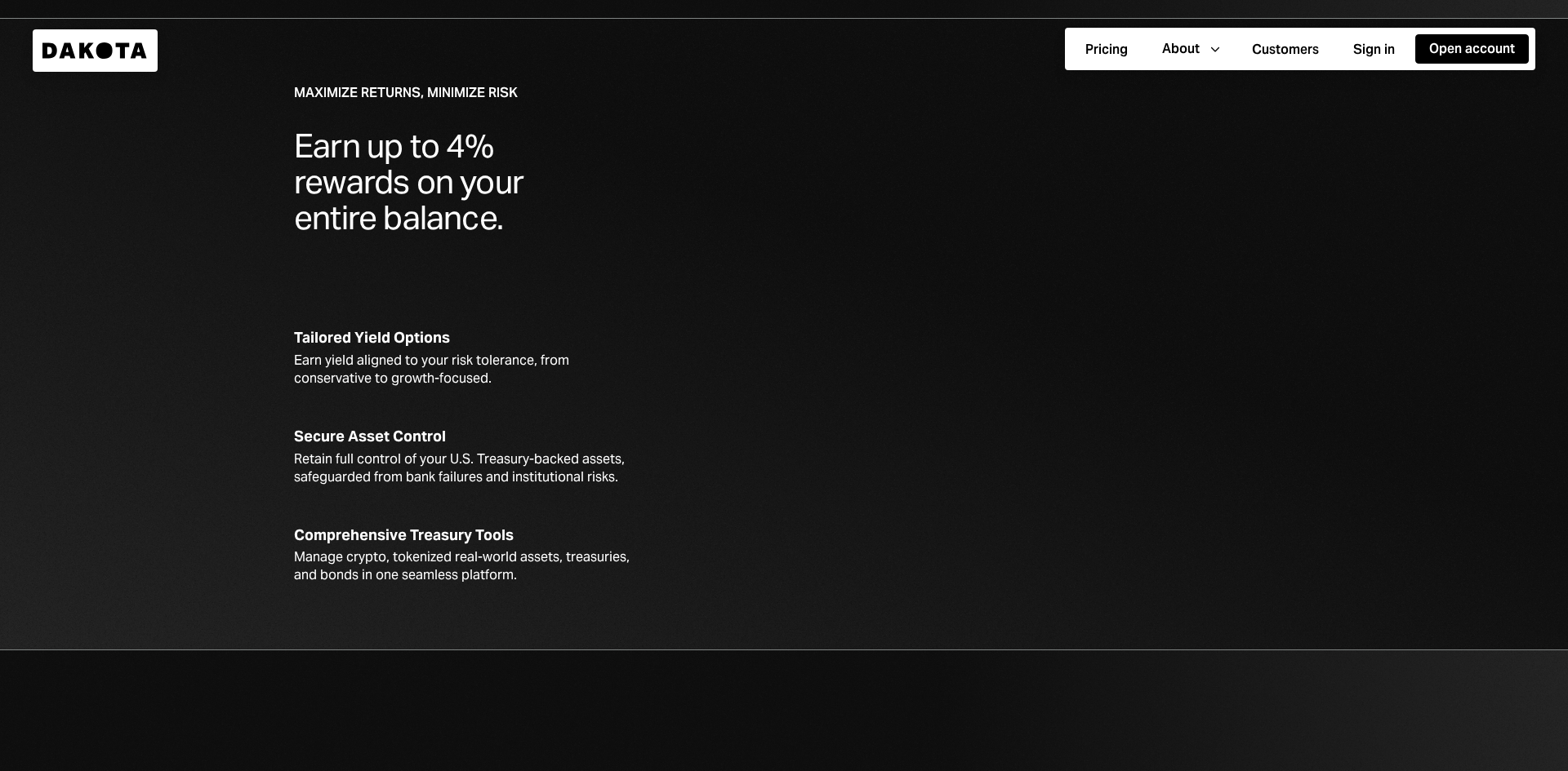
scroll to position [2775, 0]
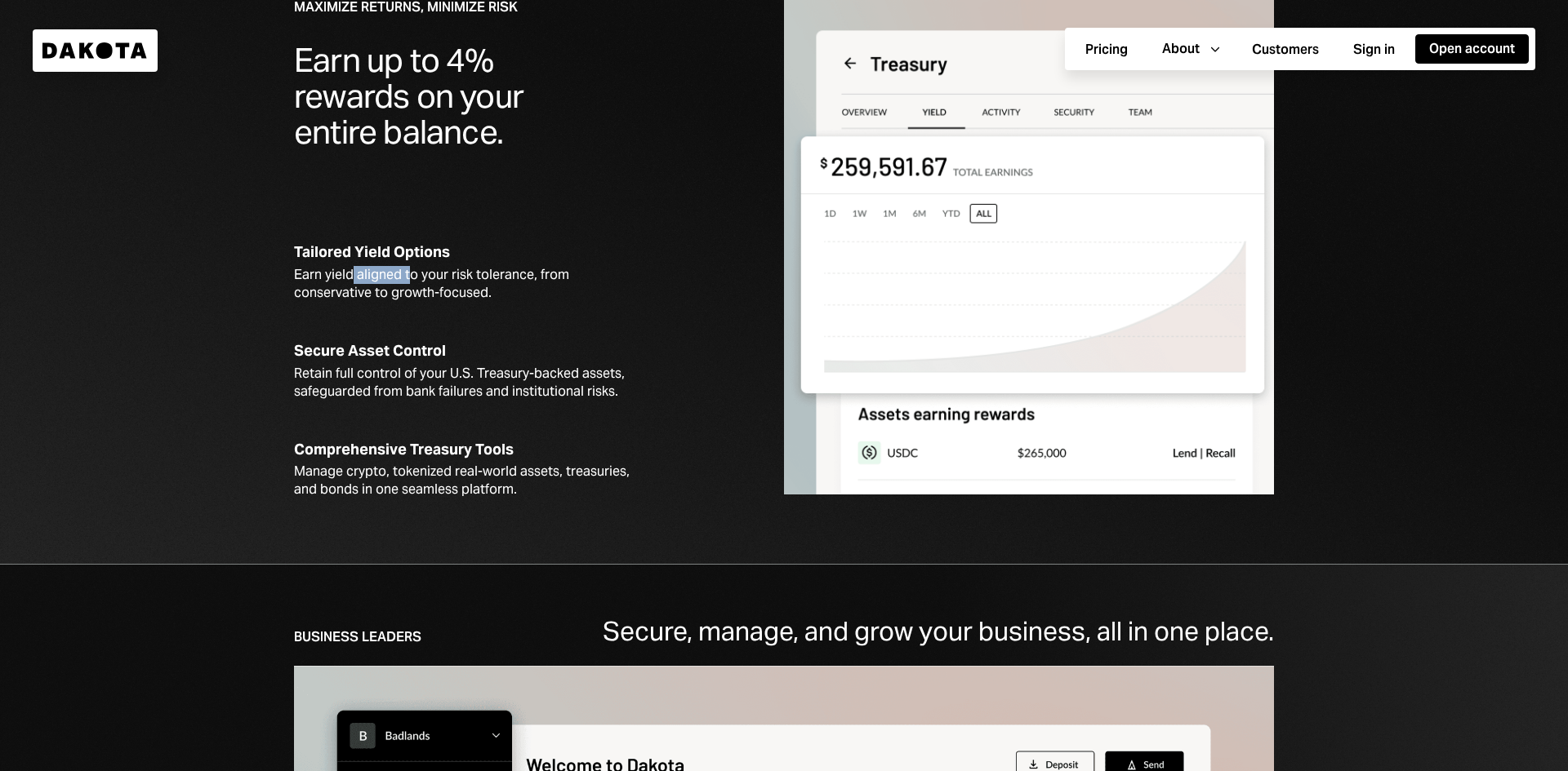
drag, startPoint x: 403, startPoint y: 277, endPoint x: 348, endPoint y: 282, distance: 55.2
click at [348, 282] on div "Earn yield aligned to your risk tolerance, from conservative to growth-focused." at bounding box center [467, 284] width 348 height 36
drag, startPoint x: 353, startPoint y: 368, endPoint x: 453, endPoint y: 371, distance: 100.0
click at [453, 371] on div "Retain full control of your U.S. Treasury-backed assets, safeguarded from bank …" at bounding box center [467, 383] width 348 height 36
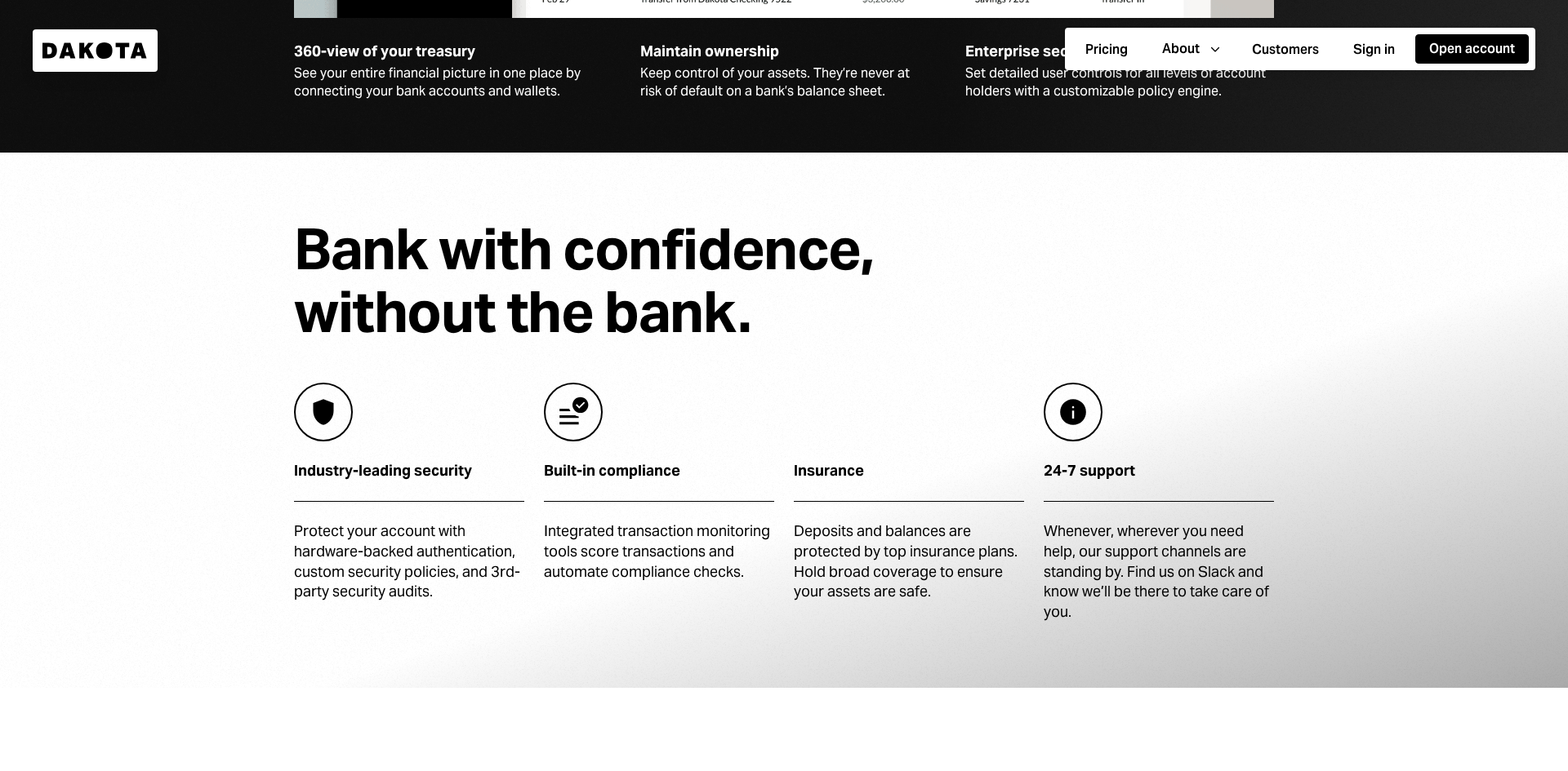
scroll to position [4000, 0]
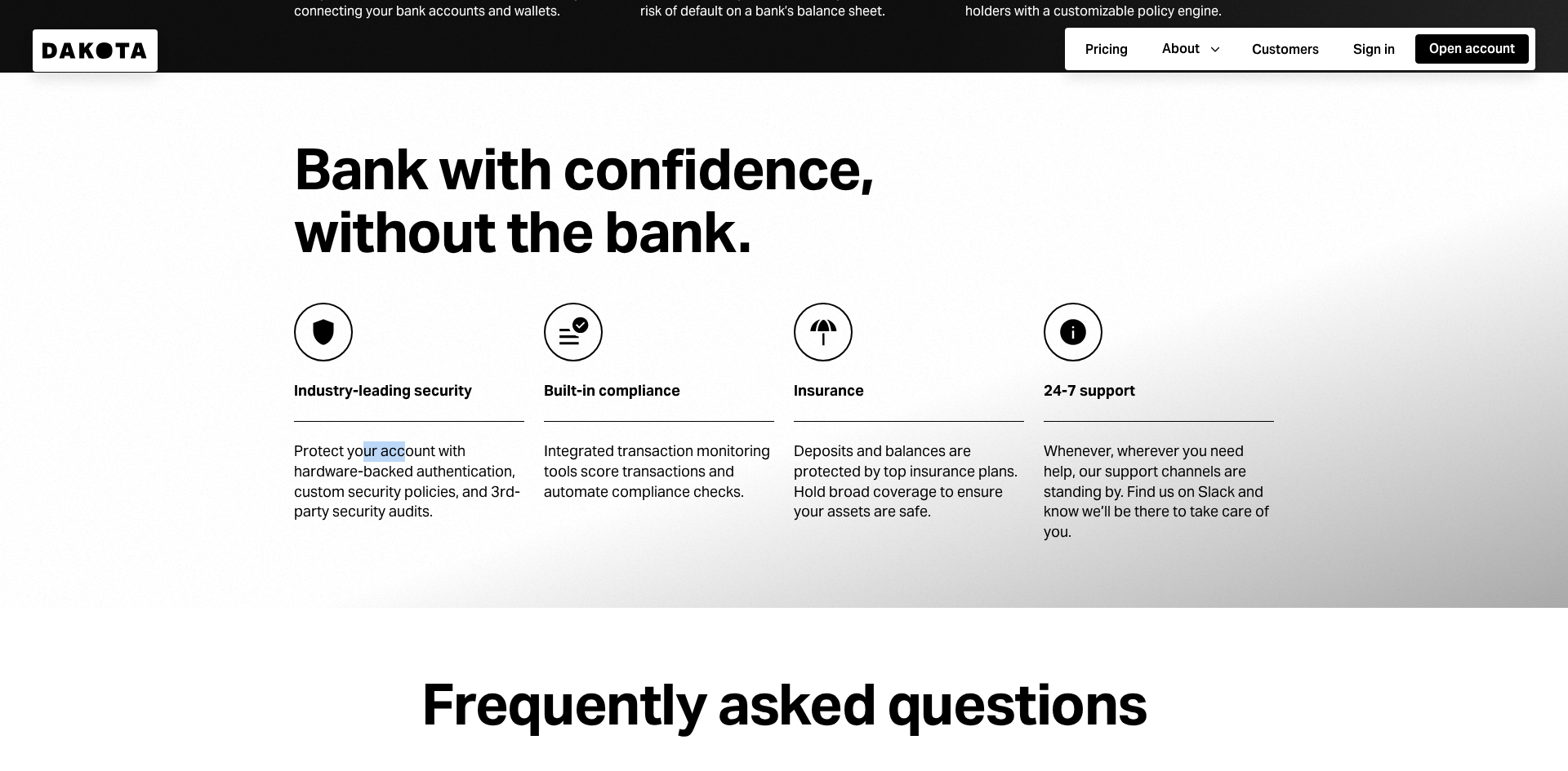
drag, startPoint x: 409, startPoint y: 455, endPoint x: 364, endPoint y: 455, distance: 45.0
click at [364, 455] on div "Protect your account with hardware-backed authentication, custom security polic…" at bounding box center [409, 482] width 231 height 81
drag, startPoint x: 378, startPoint y: 472, endPoint x: 347, endPoint y: 476, distance: 31.3
click at [347, 476] on div "Protect your account with hardware-backed authentication, custom security polic…" at bounding box center [409, 482] width 231 height 81
drag, startPoint x: 428, startPoint y: 490, endPoint x: 382, endPoint y: 495, distance: 46.3
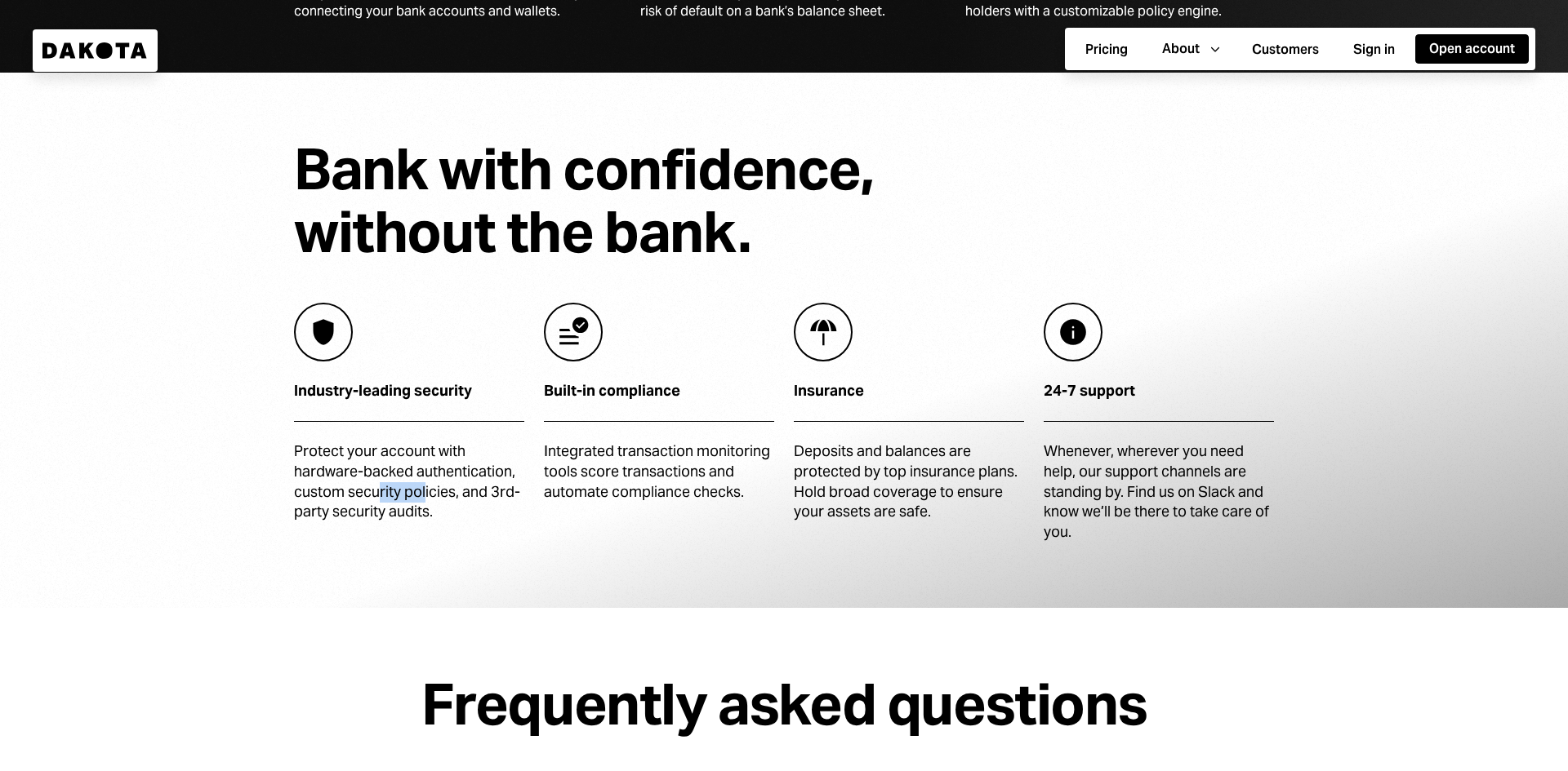
click at [382, 495] on div "Protect your account with hardware-backed authentication, custom security polic…" at bounding box center [409, 482] width 231 height 81
drag, startPoint x: 582, startPoint y: 452, endPoint x: 680, endPoint y: 490, distance: 105.1
click at [680, 490] on div "Integrated transaction monitoring tools score transactions and automate complia…" at bounding box center [659, 472] width 231 height 60
drag, startPoint x: 843, startPoint y: 449, endPoint x: 961, endPoint y: 472, distance: 120.2
click at [961, 472] on div "Deposits and balances are protected by top insurance plans. Hold broad coverage…" at bounding box center [909, 482] width 231 height 81
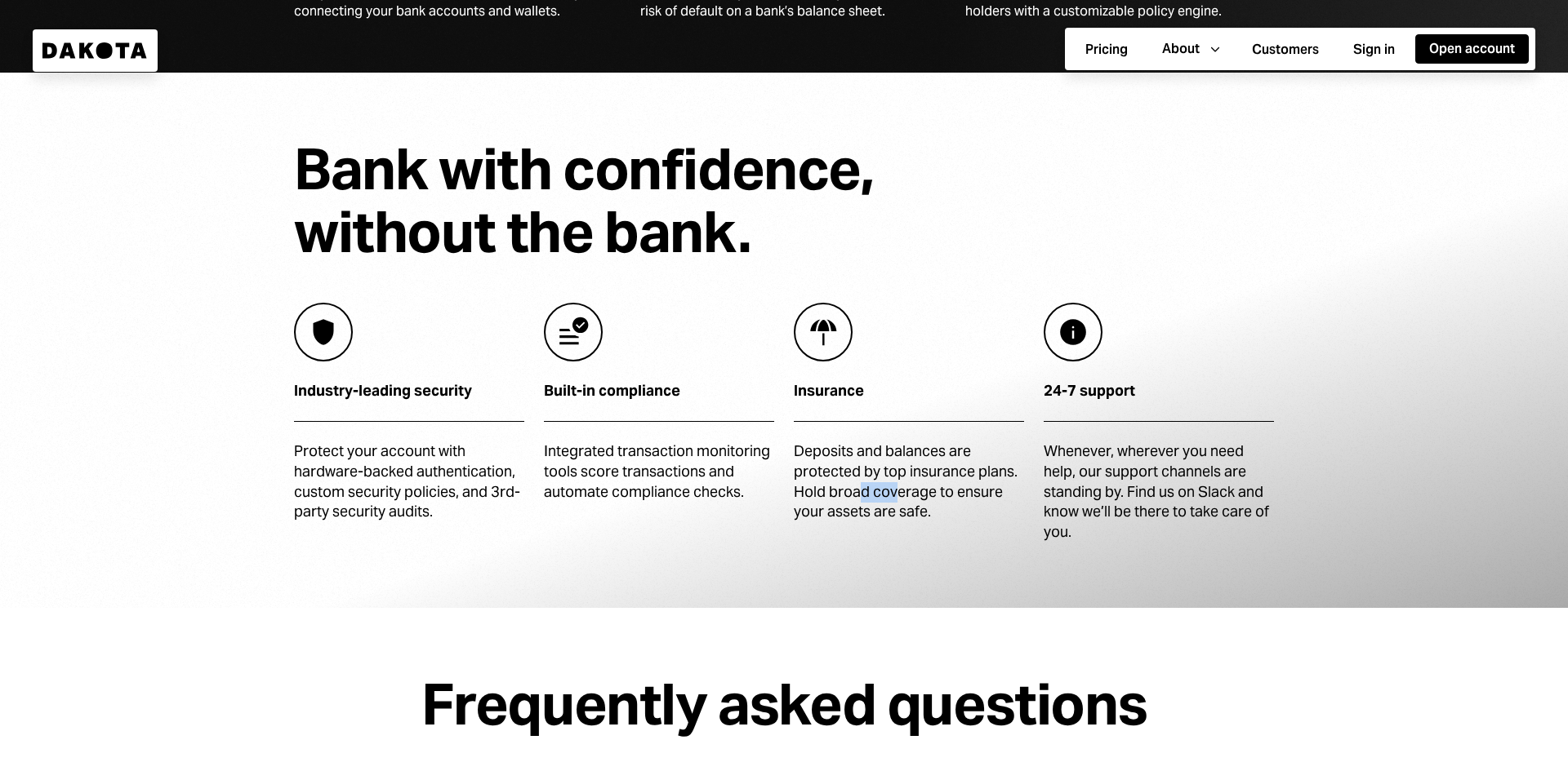
drag, startPoint x: 879, startPoint y: 494, endPoint x: 897, endPoint y: 498, distance: 18.4
click at [895, 498] on div "Deposits and balances are protected by top insurance plans. Hold broad coverage…" at bounding box center [909, 482] width 231 height 81
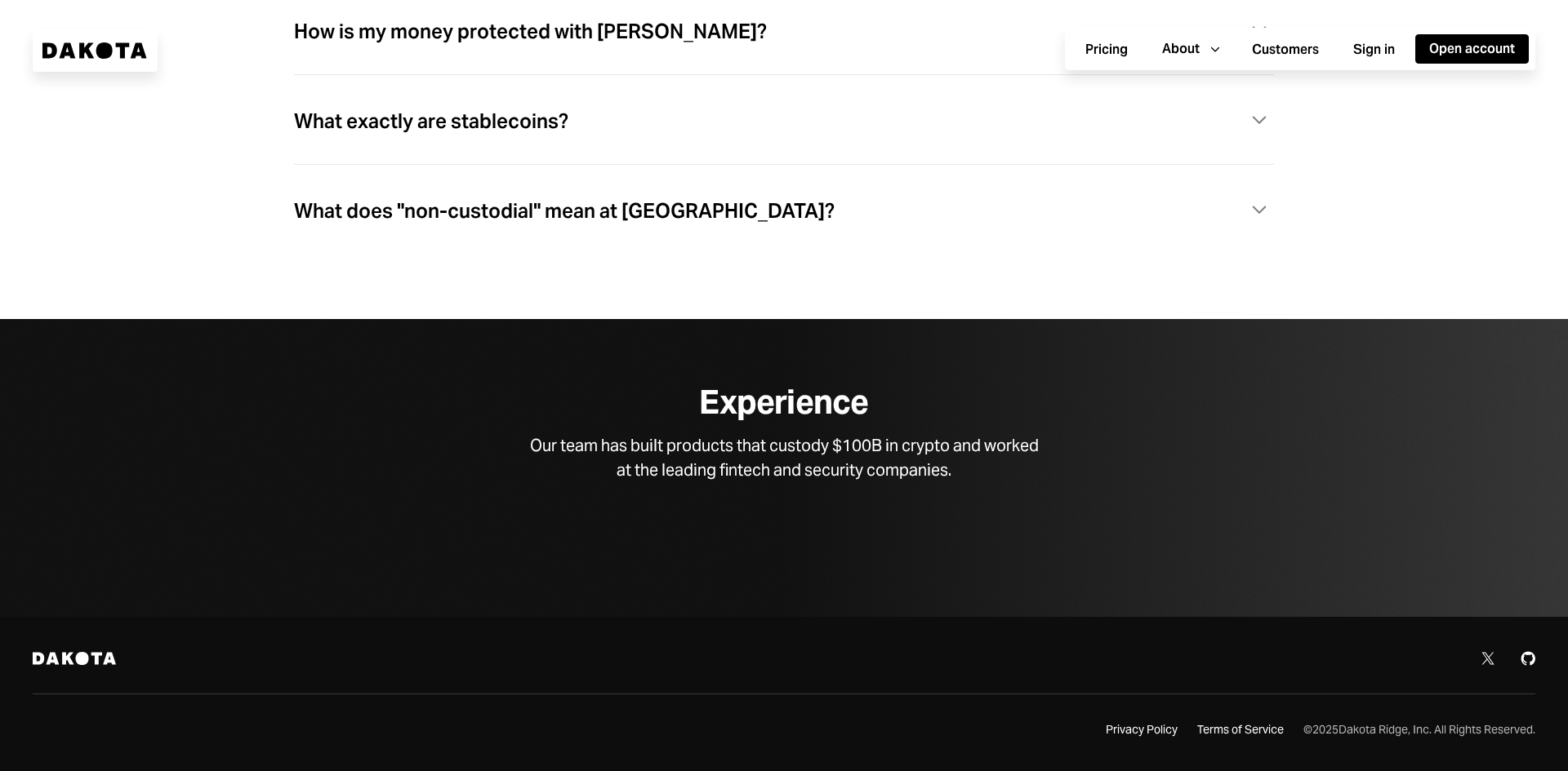
scroll to position [5128, 0]
